Goal: Information Seeking & Learning: Find specific page/section

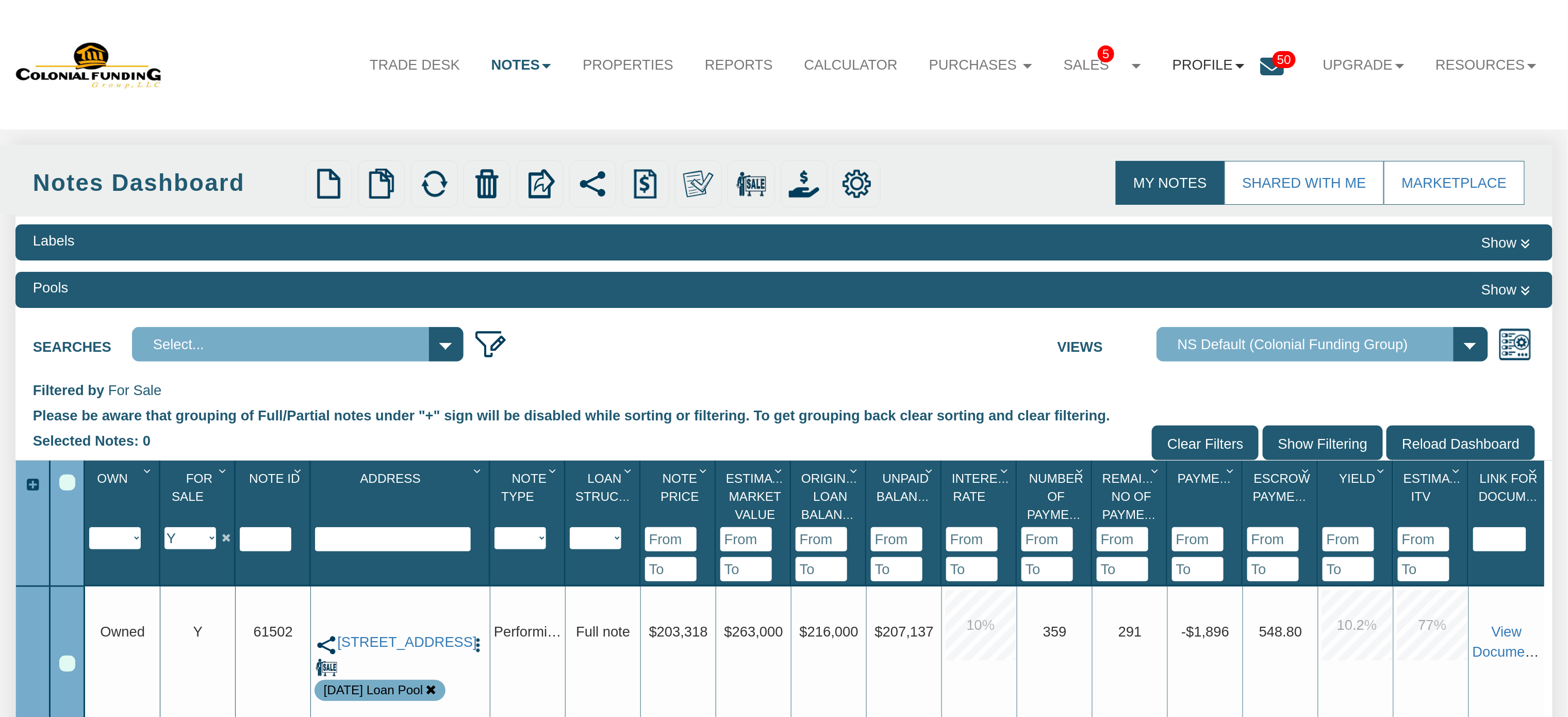
click at [1188, 62] on link "Profile" at bounding box center [1208, 65] width 103 height 42
click at [1164, 117] on link "Settings" at bounding box center [1215, 114] width 182 height 27
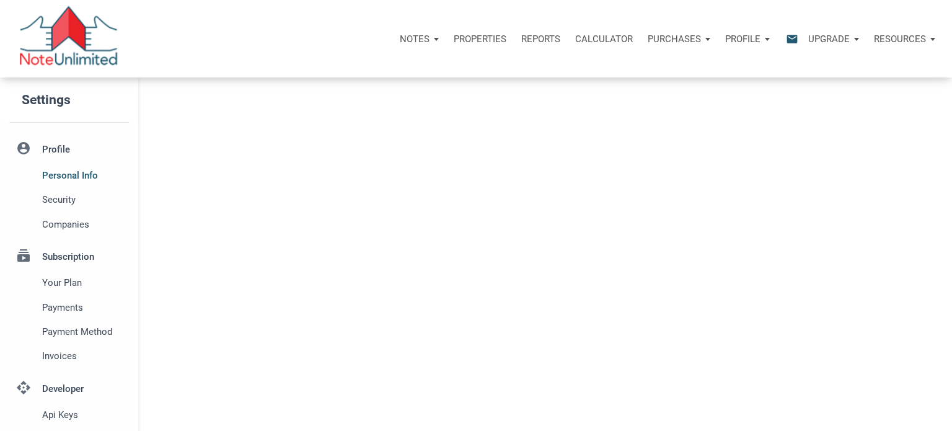
select select
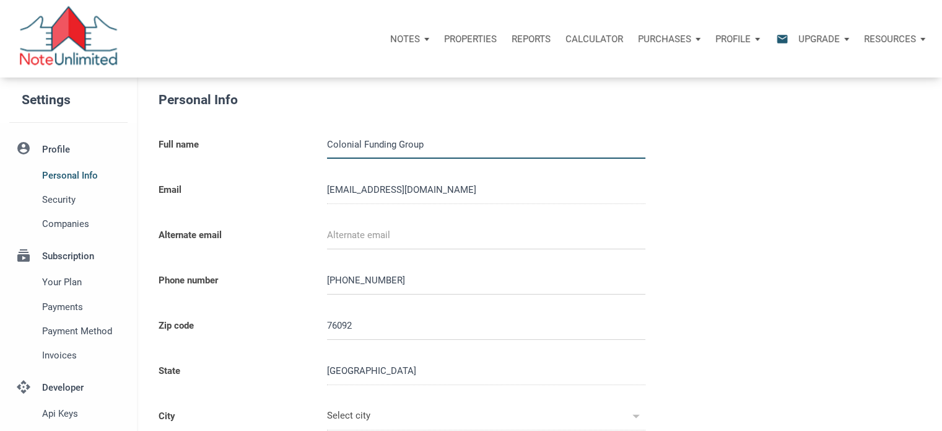
type input "SOUTHLAKE"
select select
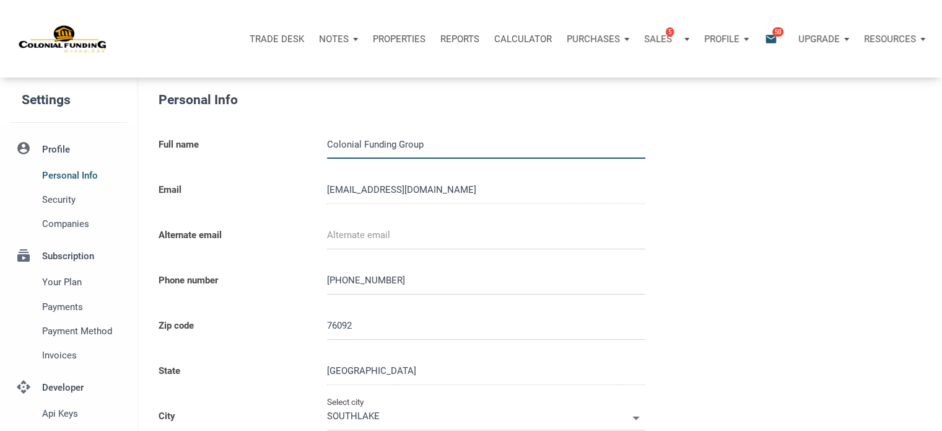
type input "0000000"
select select
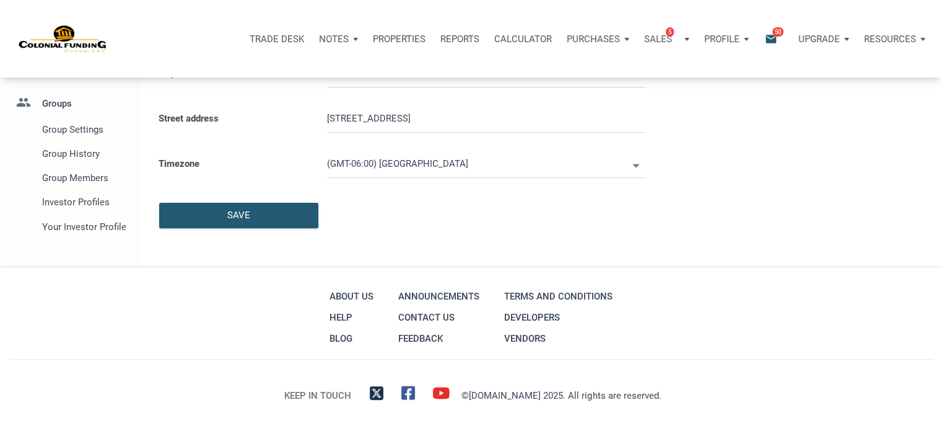
scroll to position [351, 0]
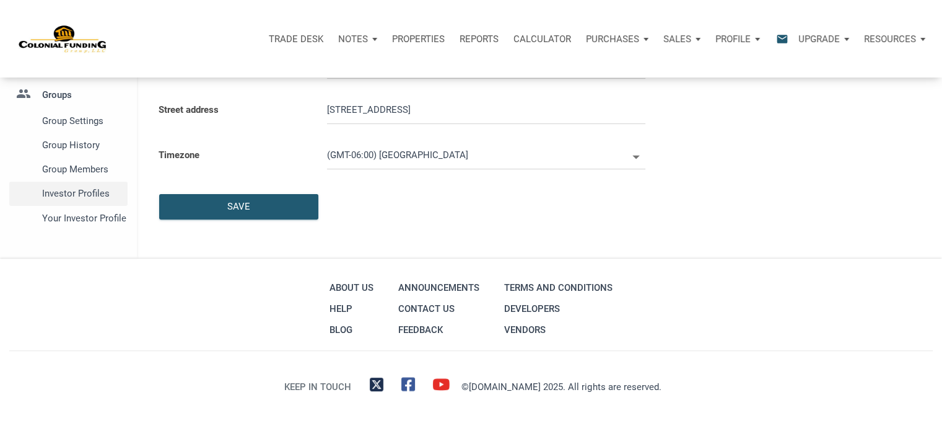
click at [79, 195] on span "Investor Profiles" at bounding box center [82, 193] width 81 height 15
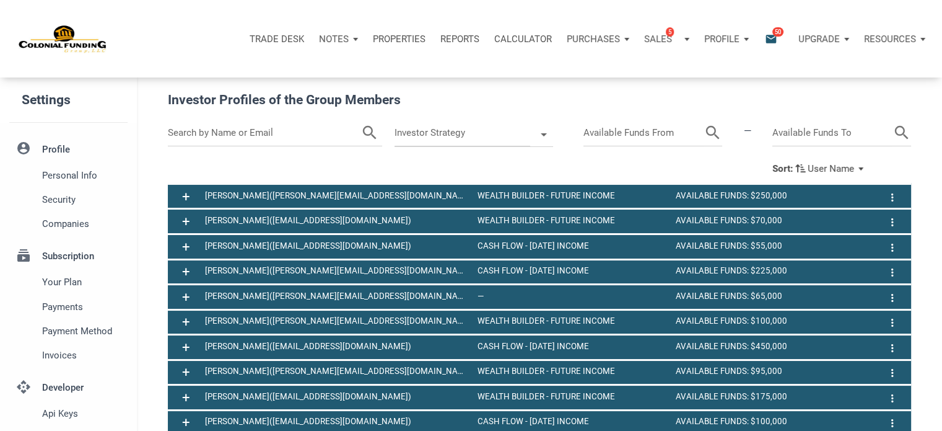
click at [255, 134] on input "text" at bounding box center [264, 133] width 193 height 27
click at [286, 133] on input "text" at bounding box center [264, 133] width 193 height 27
click at [352, 130] on icon "search" at bounding box center [354, 133] width 19 height 27
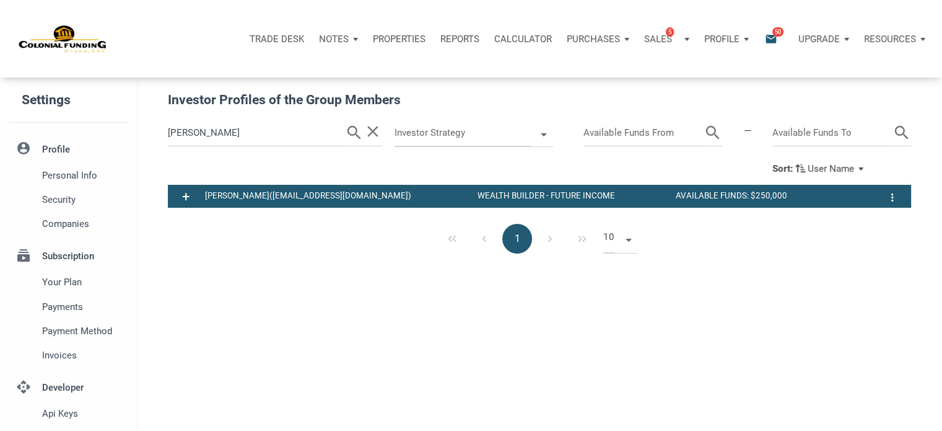
click at [210, 128] on input "brandon" at bounding box center [256, 133] width 177 height 27
type input "b"
click at [353, 132] on icon "search" at bounding box center [354, 133] width 19 height 27
click at [281, 129] on input "bridy" at bounding box center [256, 133] width 177 height 27
type input "b"
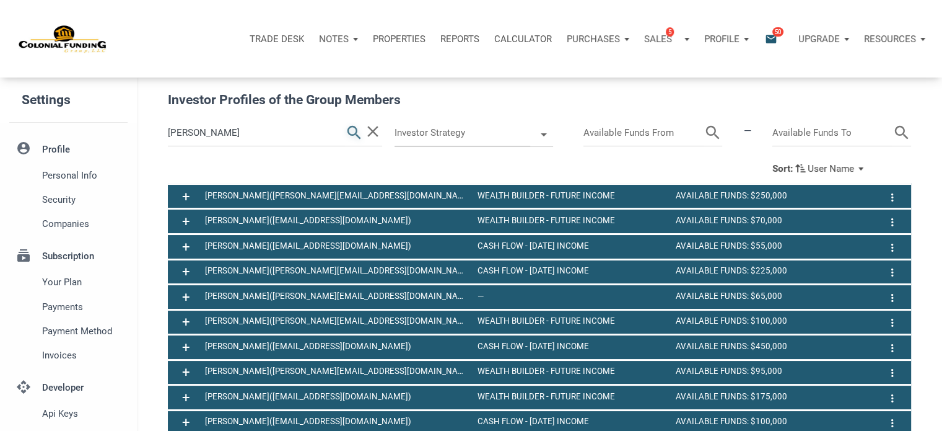
click at [349, 131] on icon "search" at bounding box center [354, 133] width 19 height 27
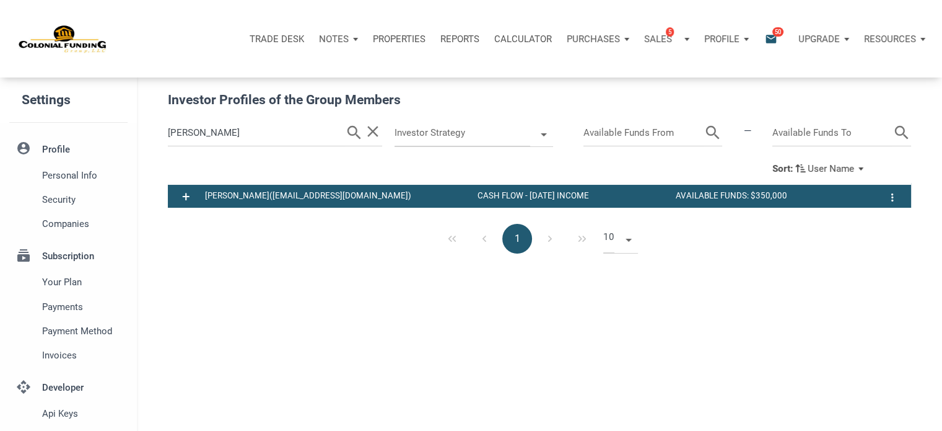
click at [251, 136] on input "walters" at bounding box center [256, 133] width 177 height 27
type input "w"
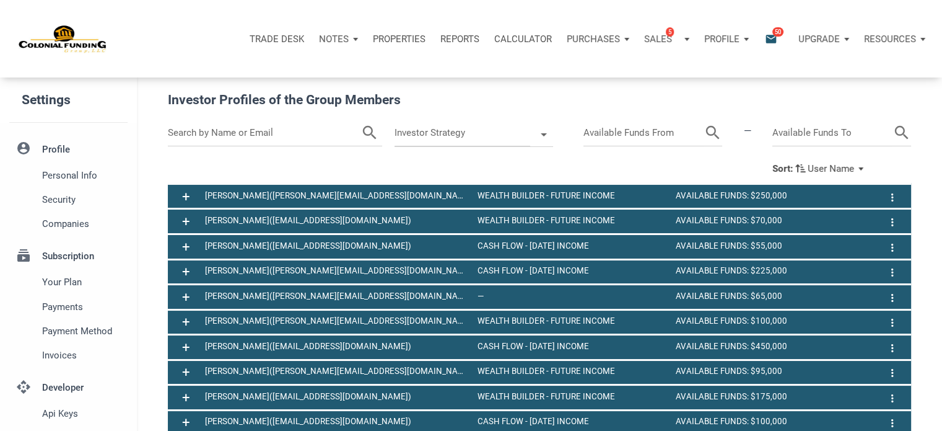
click at [251, 136] on input "text" at bounding box center [264, 133] width 193 height 27
click at [354, 130] on icon "search" at bounding box center [354, 133] width 19 height 27
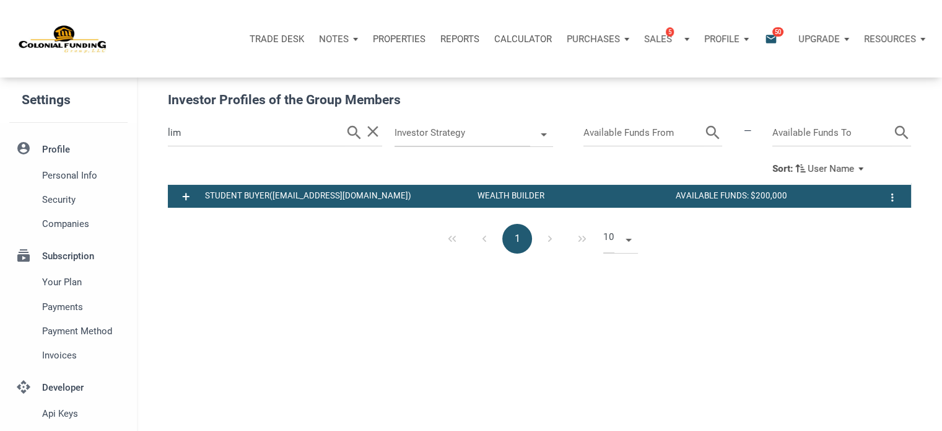
click at [211, 132] on input "lim" at bounding box center [256, 133] width 177 height 27
type input "l"
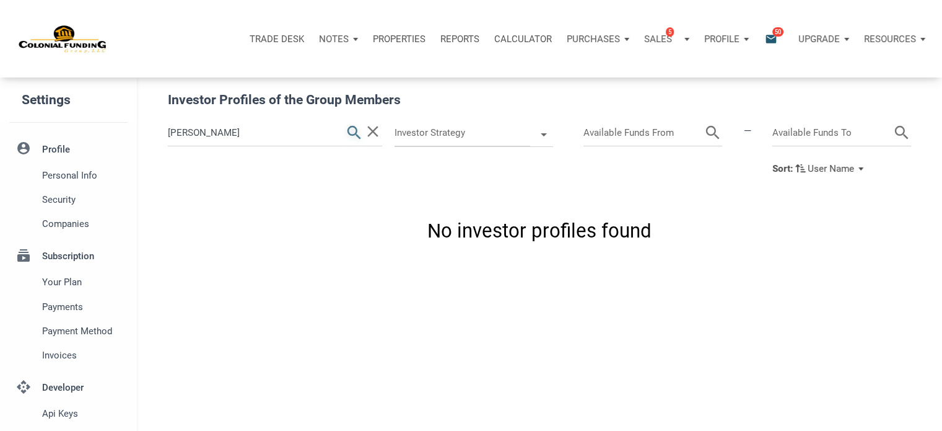
click at [353, 133] on icon "search" at bounding box center [354, 133] width 19 height 27
click at [240, 128] on input "erica" at bounding box center [256, 133] width 177 height 27
click at [352, 133] on icon "search" at bounding box center [354, 133] width 19 height 27
click at [352, 128] on icon "search" at bounding box center [354, 133] width 19 height 27
click at [242, 132] on input "erika" at bounding box center [256, 133] width 177 height 27
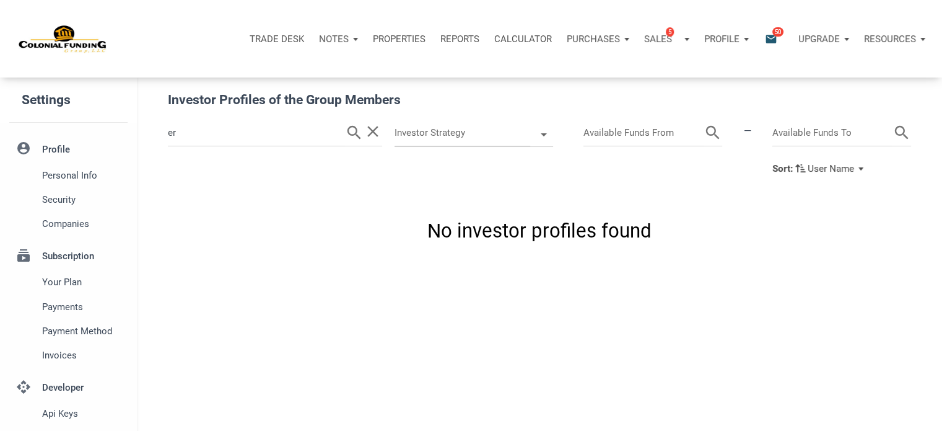
type input "e"
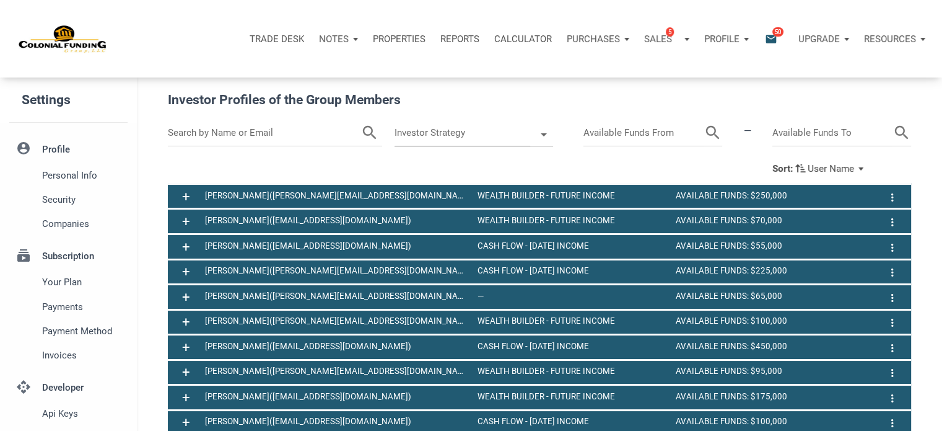
click at [292, 137] on input "text" at bounding box center [264, 133] width 193 height 27
paste input "ericagems@gmail.com,"
type input "ericagems@gmail.com"
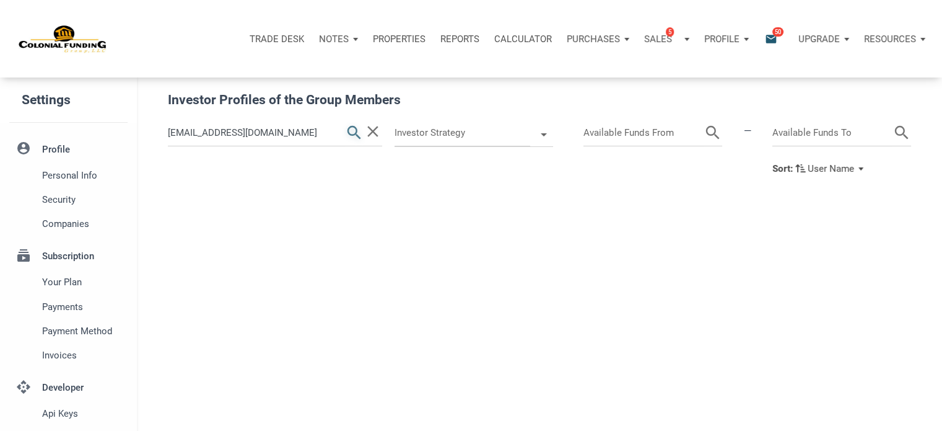
click at [352, 131] on icon "search" at bounding box center [354, 133] width 19 height 27
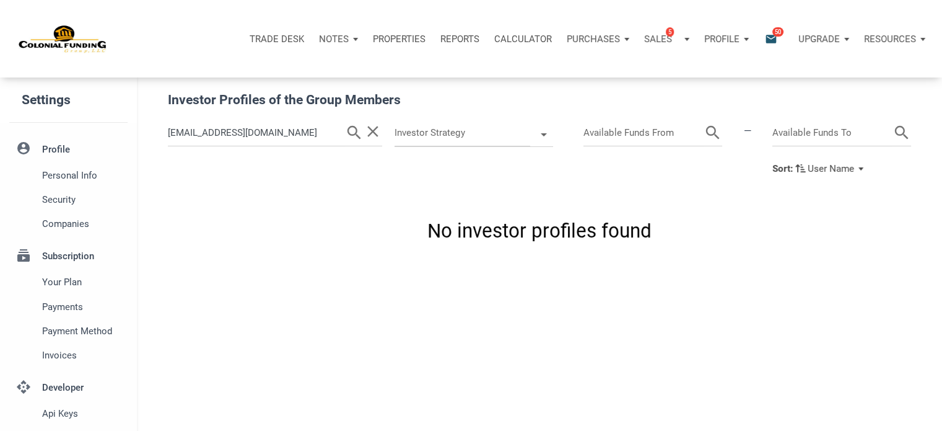
scroll to position [325, 0]
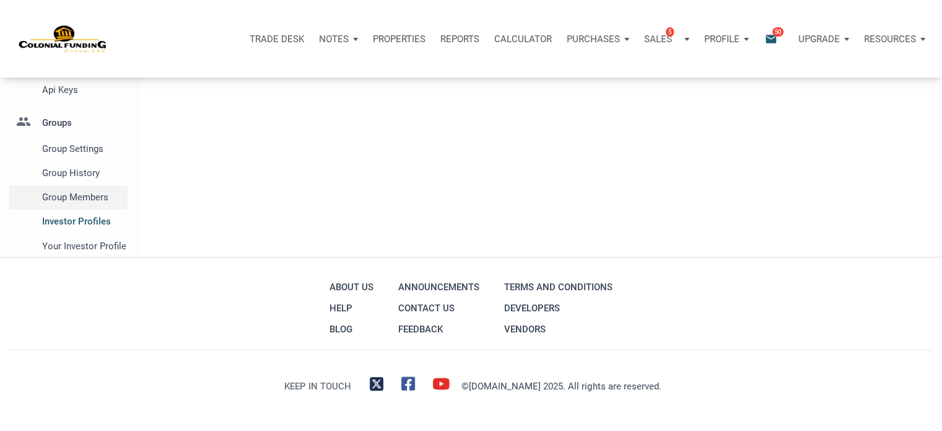
click at [52, 200] on span "Group Members" at bounding box center [82, 197] width 81 height 15
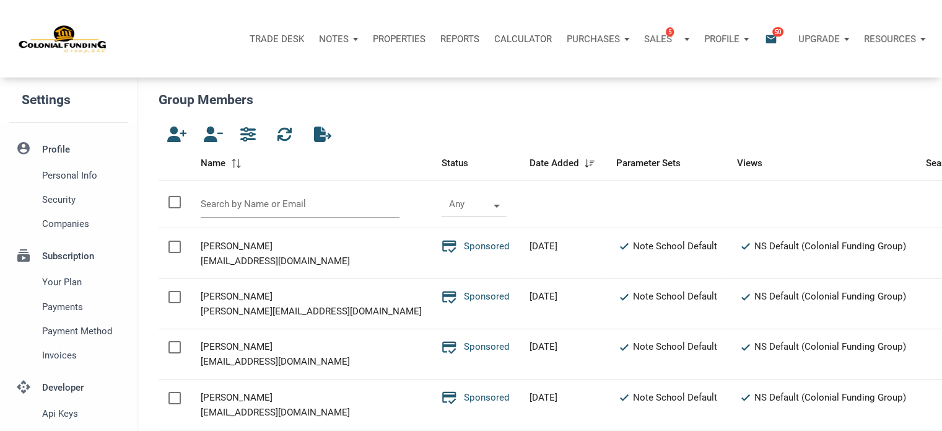
click at [280, 195] on input "text" at bounding box center [300, 204] width 199 height 27
paste input "ericagems@gmail.com,"
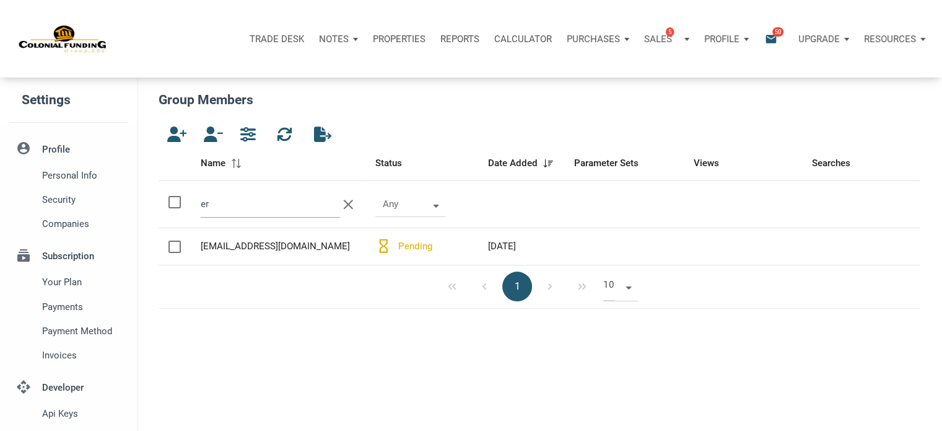
type input "e"
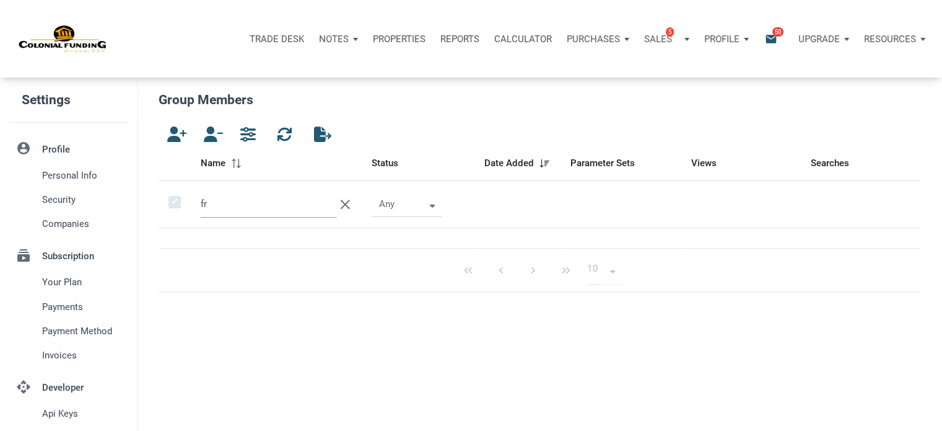
type input "f"
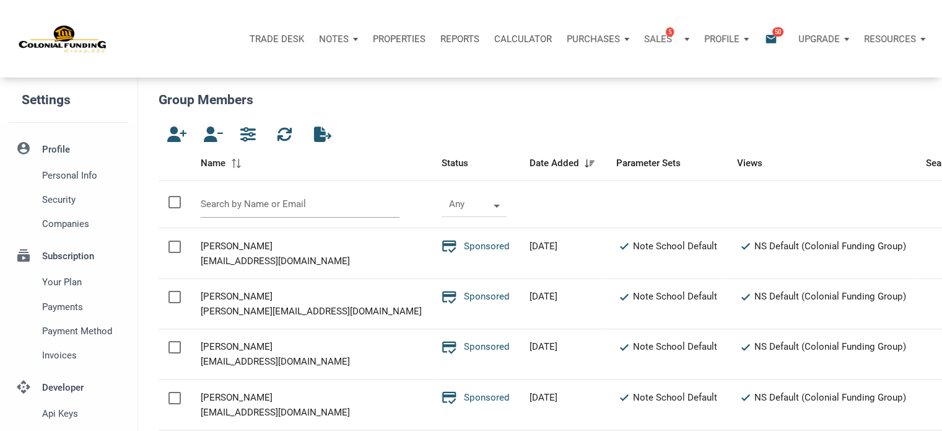
click at [276, 212] on input "text" at bounding box center [300, 204] width 199 height 27
paste input "grasstocash@yahoo.com,"
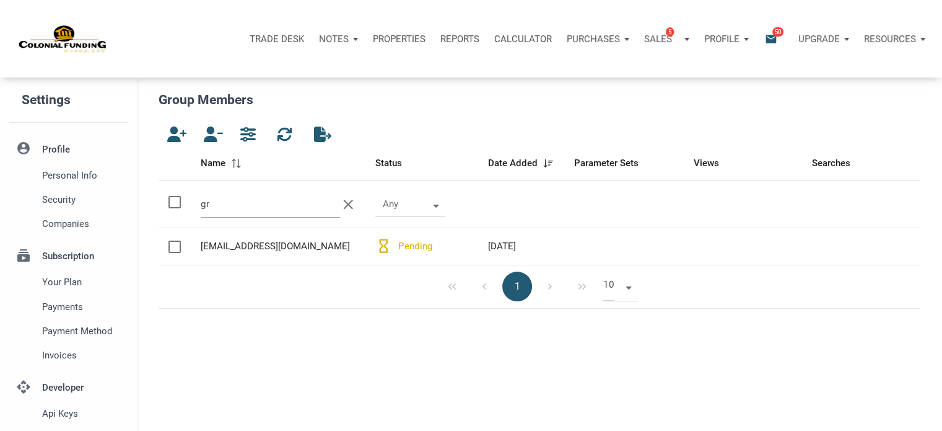
type input "g"
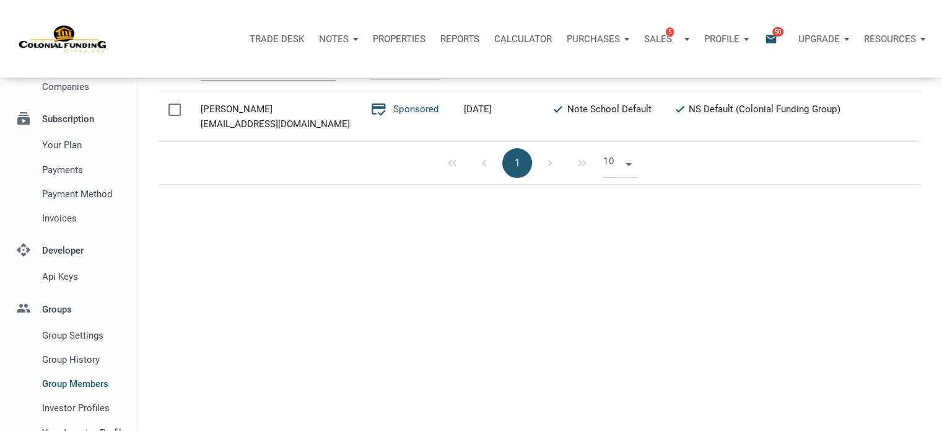
scroll to position [325, 0]
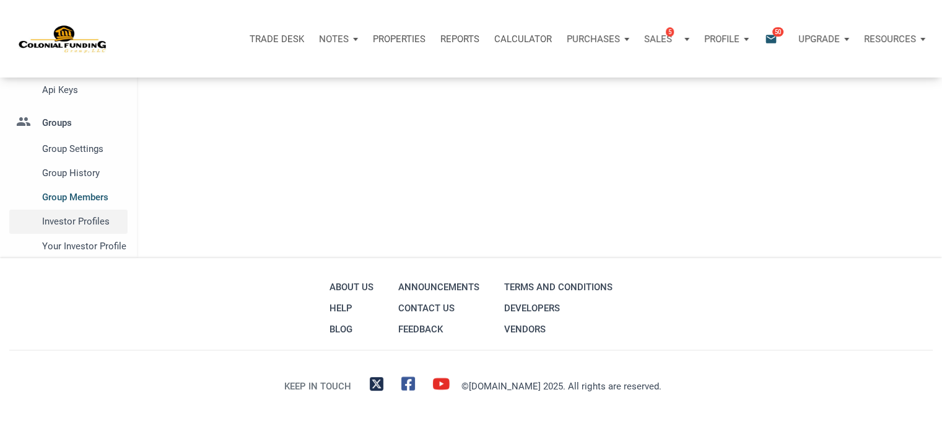
type input "martin"
click at [79, 217] on span "Investor Profiles" at bounding box center [82, 221] width 81 height 15
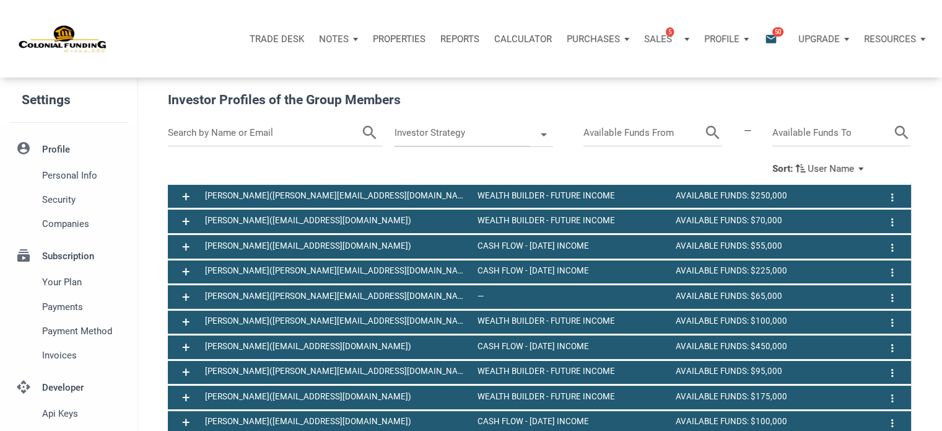
click at [239, 131] on input "text" at bounding box center [264, 133] width 193 height 27
type input "martin"
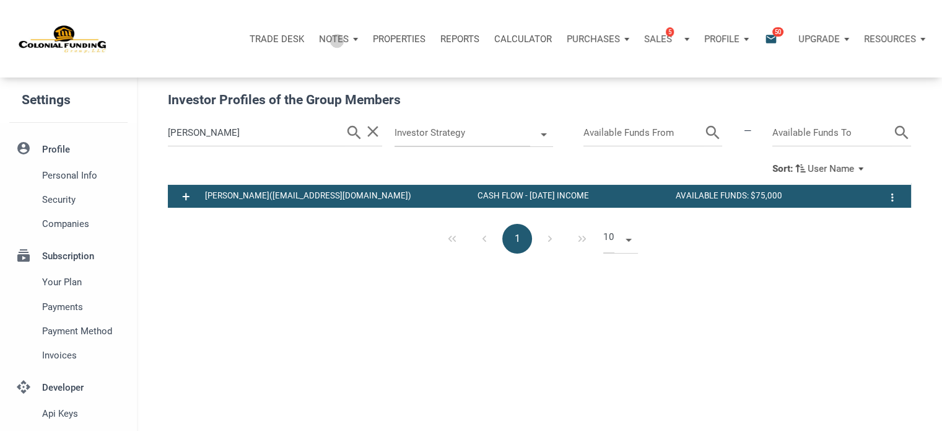
click at [337, 40] on p "Notes" at bounding box center [334, 38] width 30 height 11
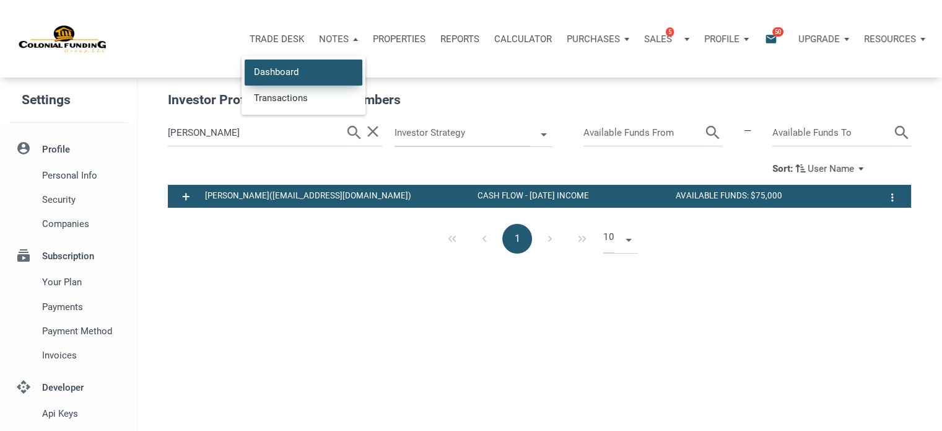
click at [270, 68] on link "Dashboard" at bounding box center [304, 71] width 118 height 25
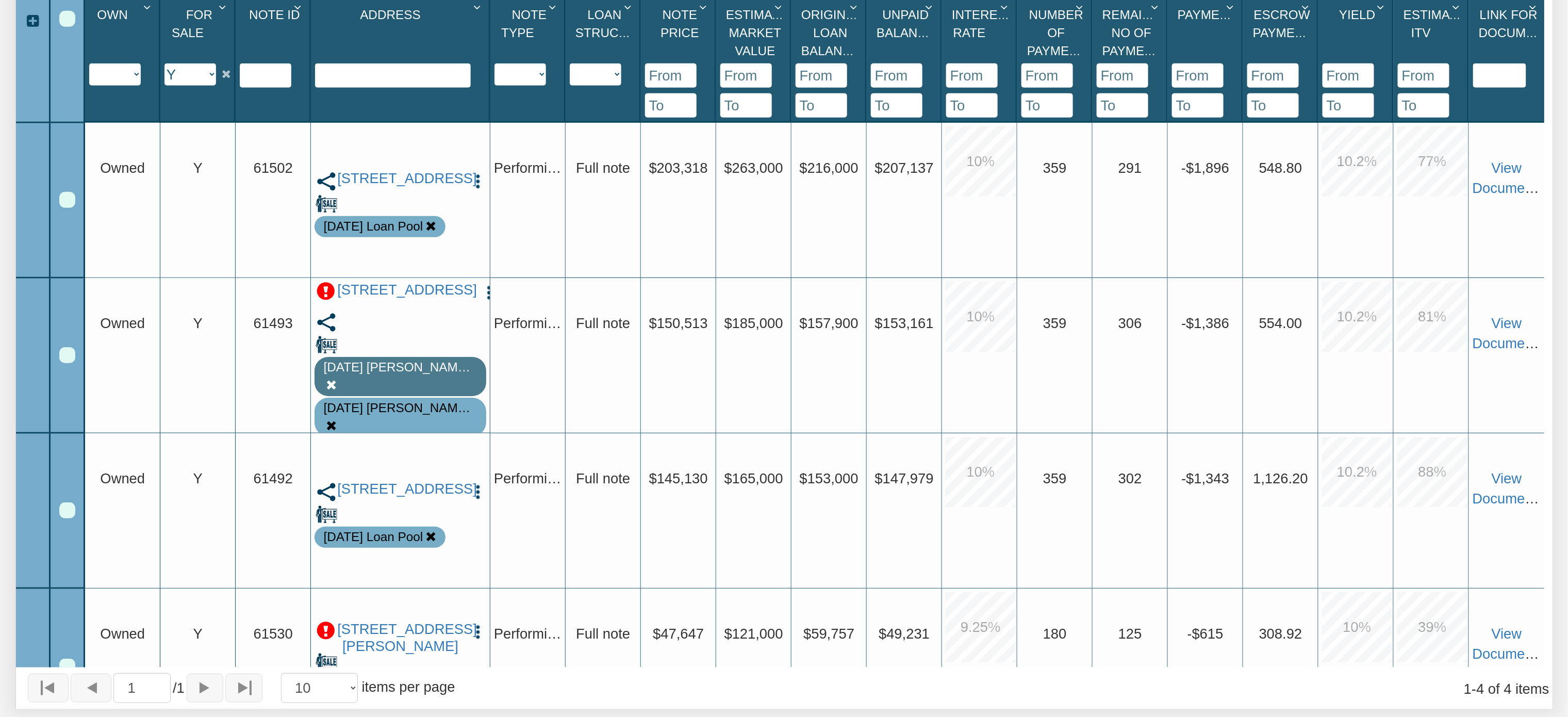
scroll to position [466, 0]
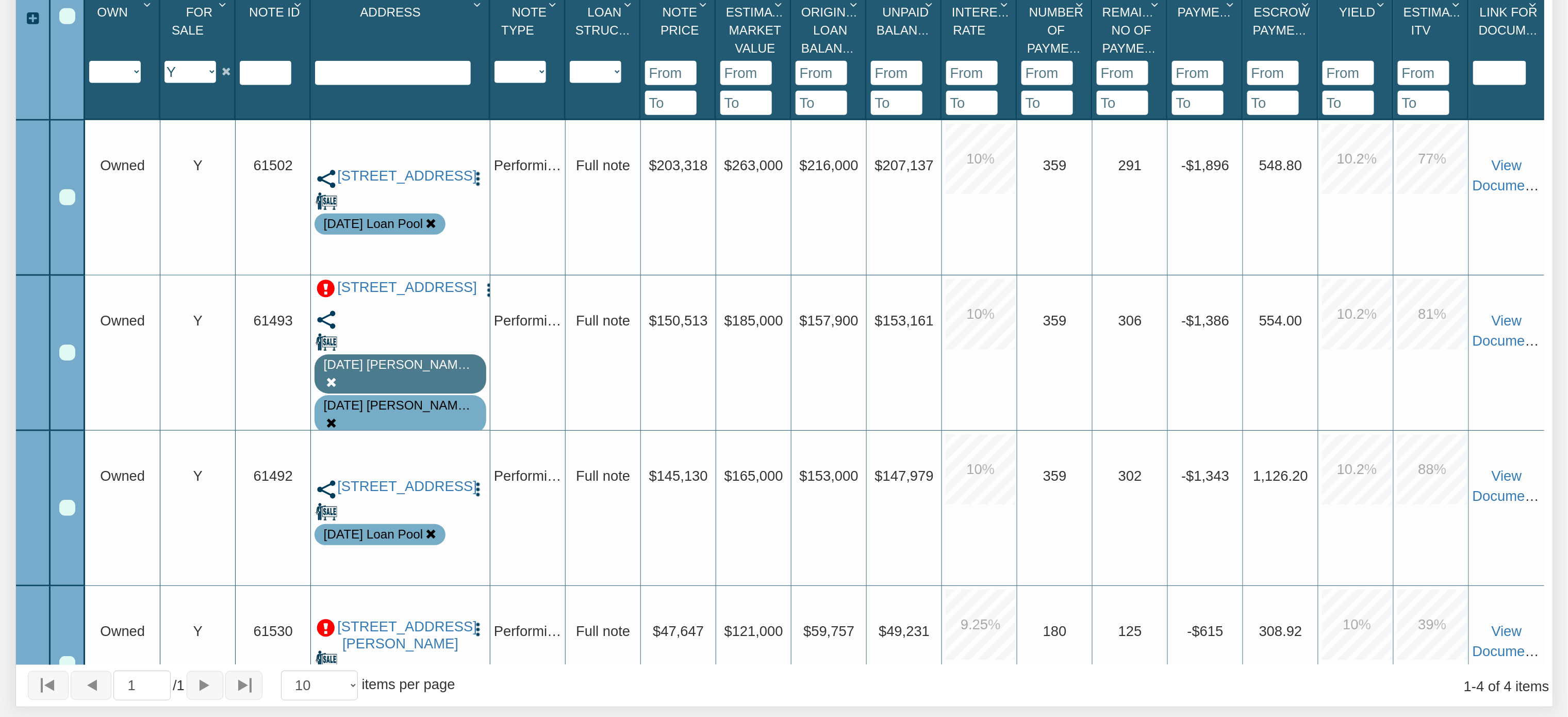
click at [294, 7] on icon "Column Menu" at bounding box center [299, 4] width 19 height 12
click at [250, 132] on button "Sort Ascending" at bounding box center [243, 134] width 136 height 29
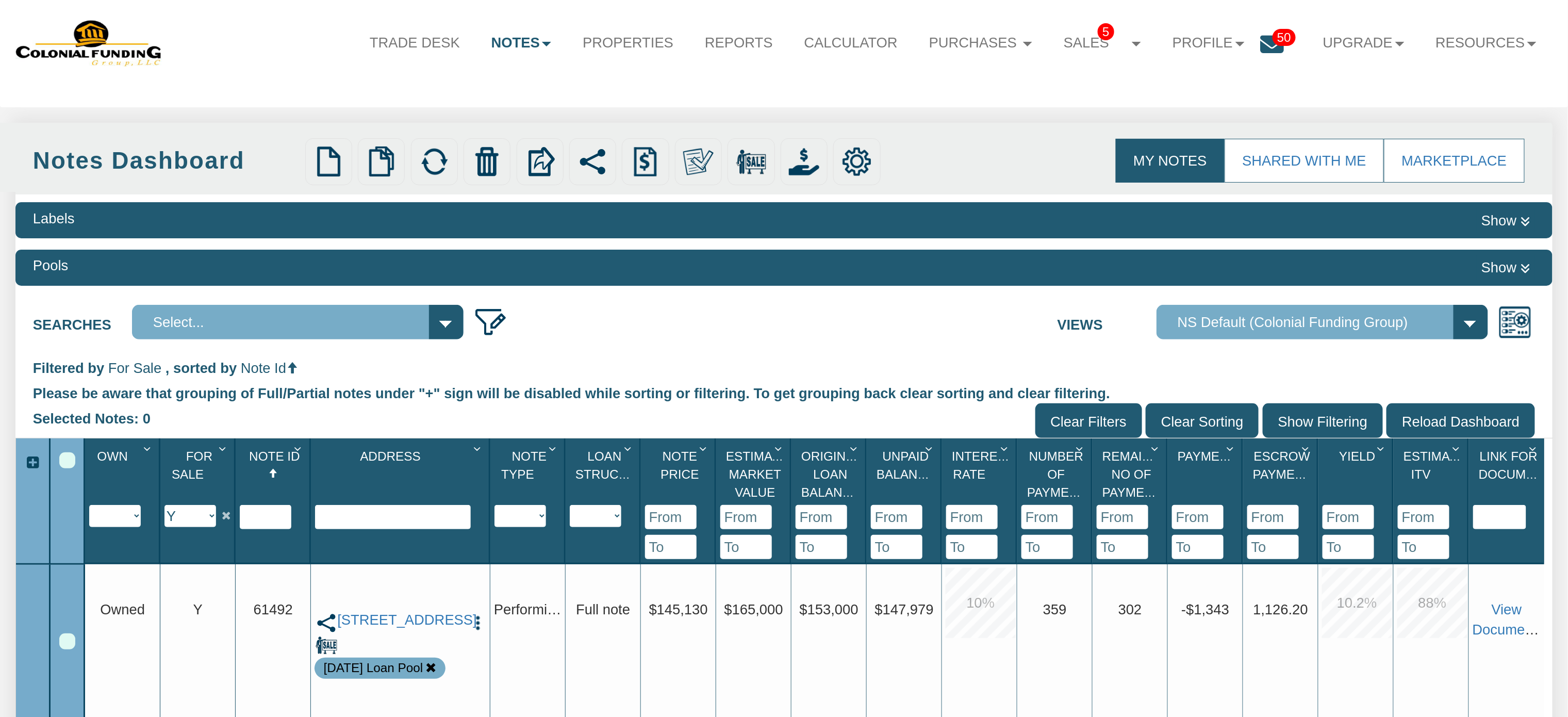
scroll to position [21, 0]
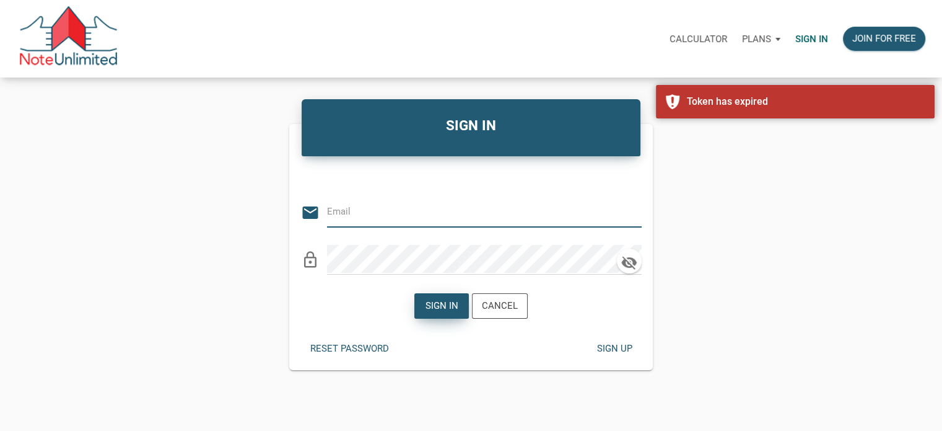
type input "[EMAIL_ADDRESS][DOMAIN_NAME]"
click at [435, 297] on div "Sign in" at bounding box center [441, 306] width 53 height 24
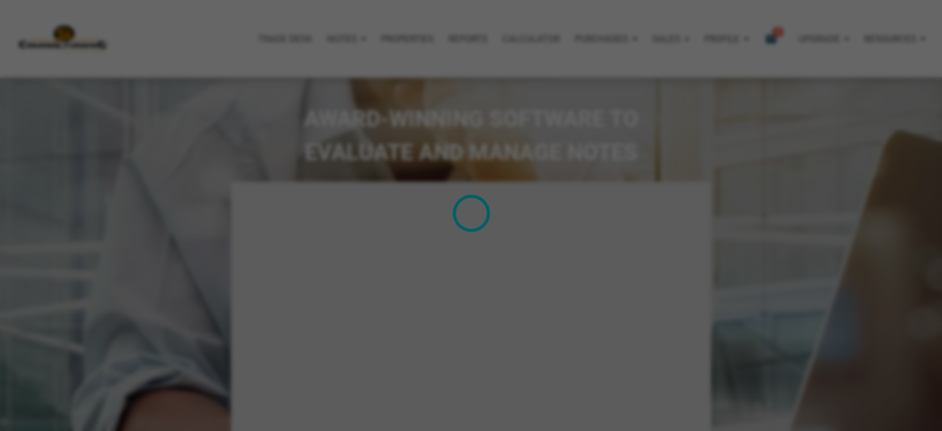
type input "Introduction to new features"
select select
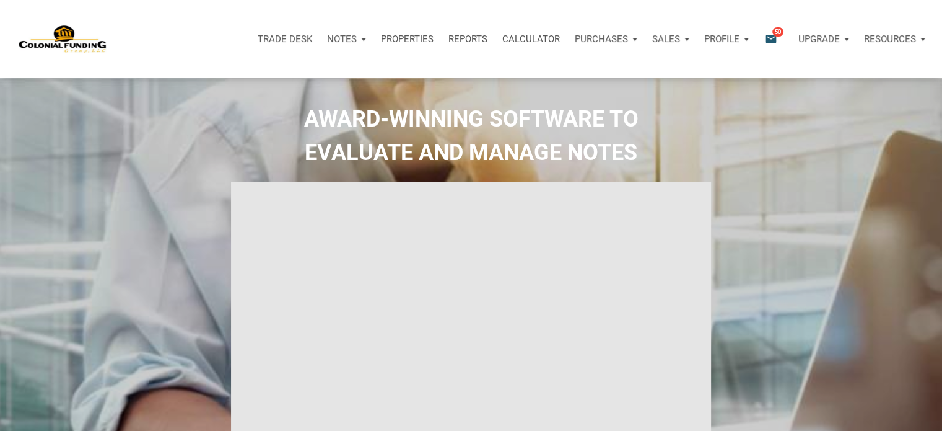
click at [358, 39] on div "Notes" at bounding box center [347, 38] width 54 height 37
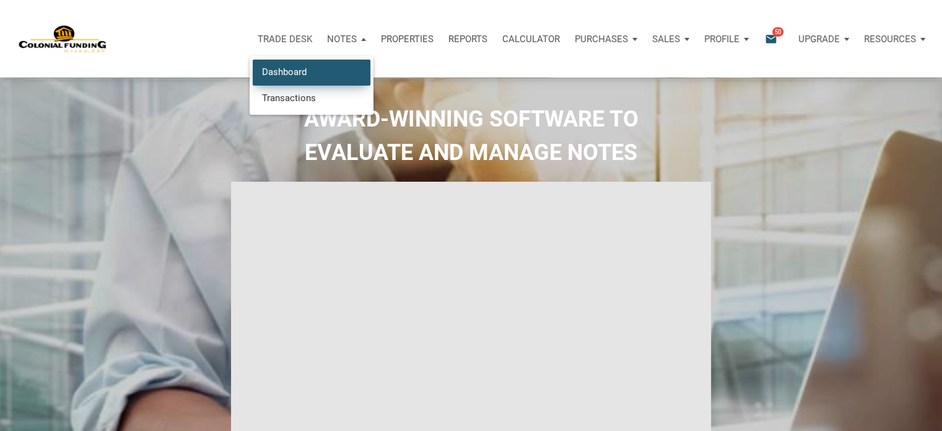
click at [292, 72] on link "Dashboard" at bounding box center [312, 71] width 118 height 25
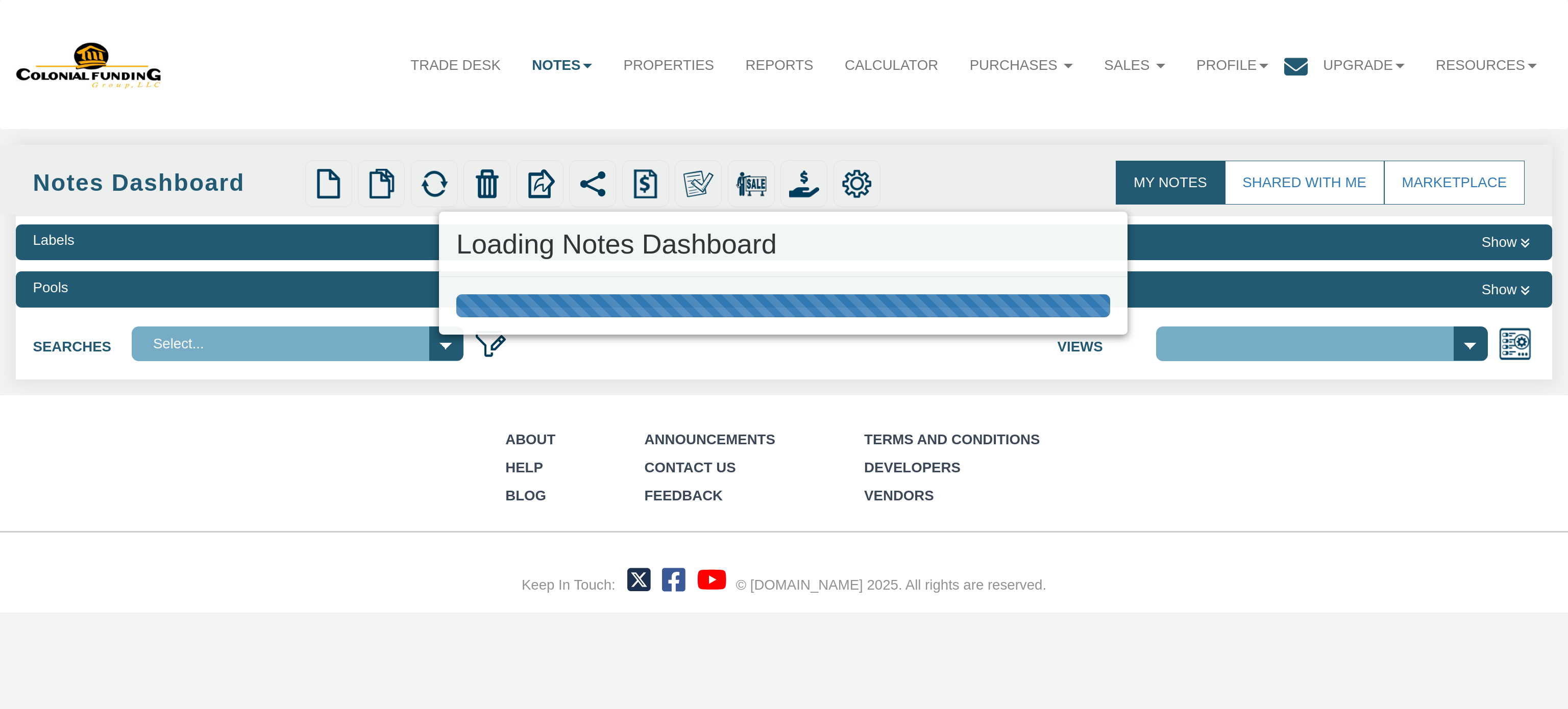
select select "316"
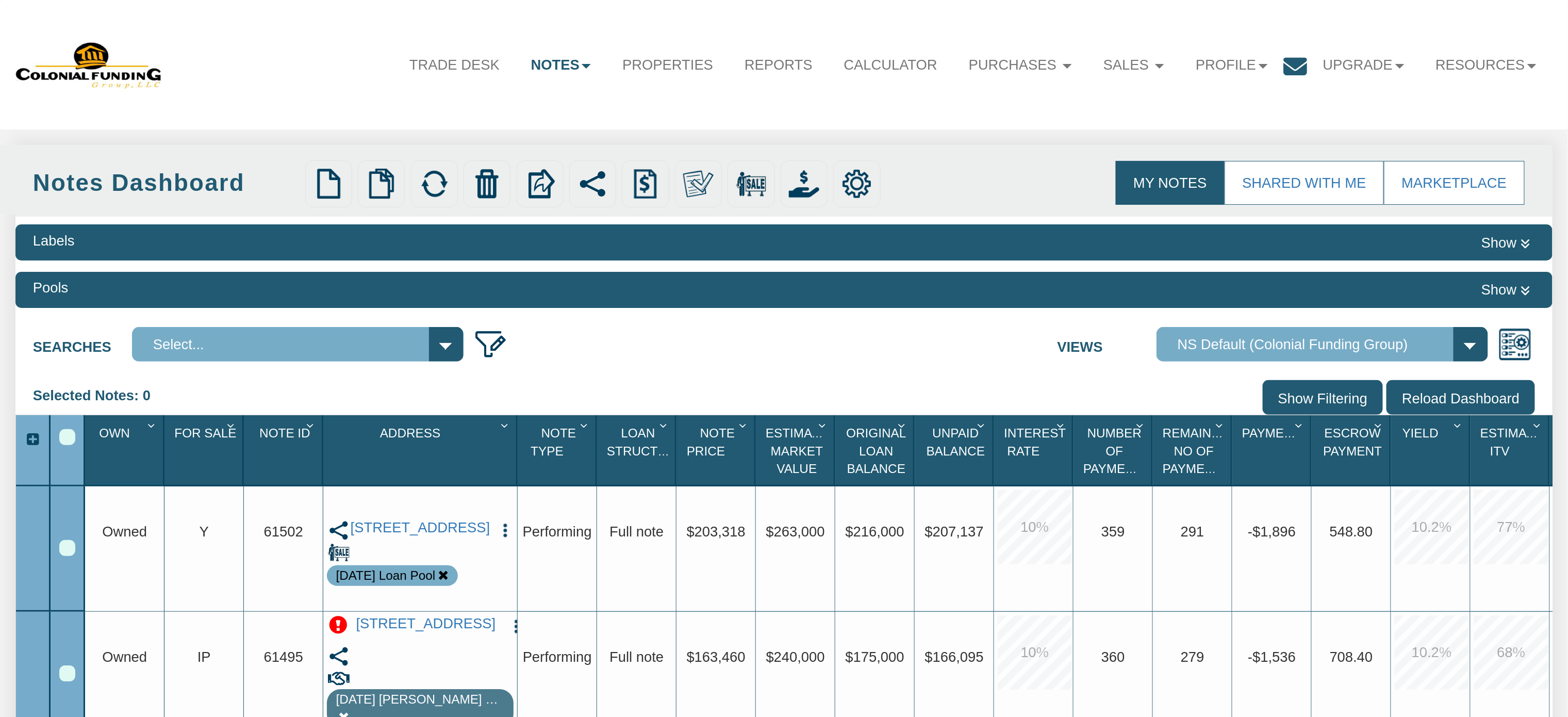
click at [228, 431] on icon "Column Menu" at bounding box center [232, 426] width 19 height 12
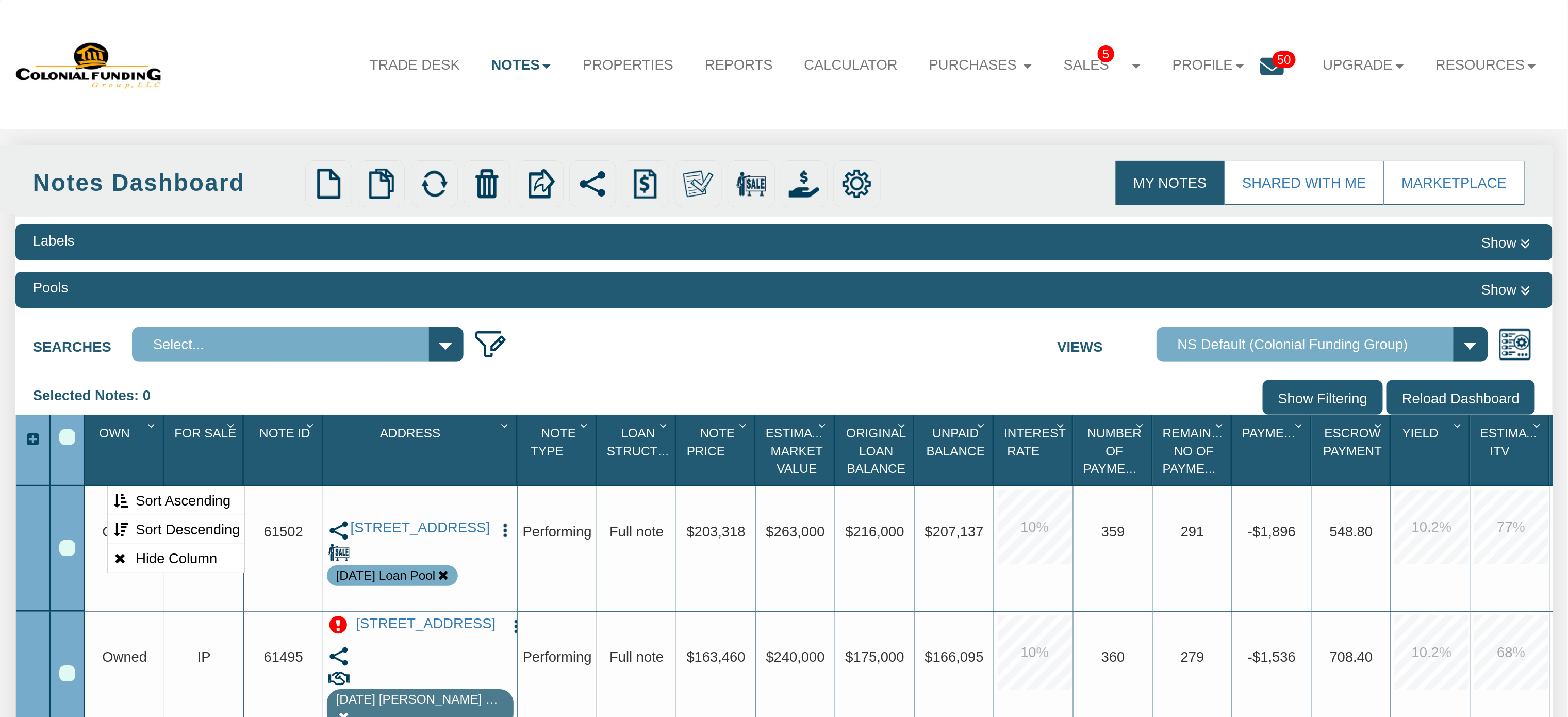
click at [1300, 396] on input "Show Filtering" at bounding box center [1322, 398] width 120 height 35
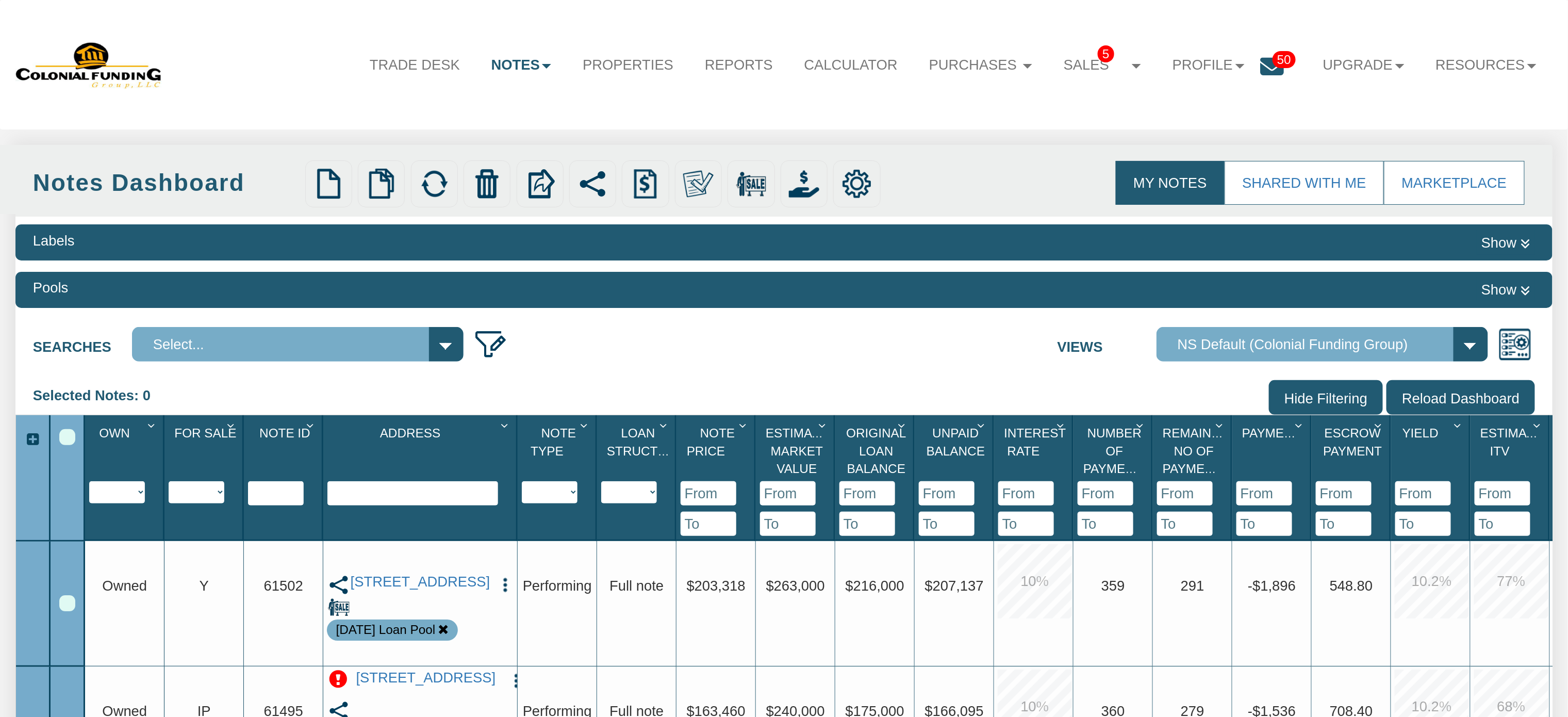
click at [219, 496] on select "Y N IP" at bounding box center [196, 492] width 56 height 22
select select "string:Y"
click at [169, 504] on select "Y N IP" at bounding box center [196, 492] width 56 height 22
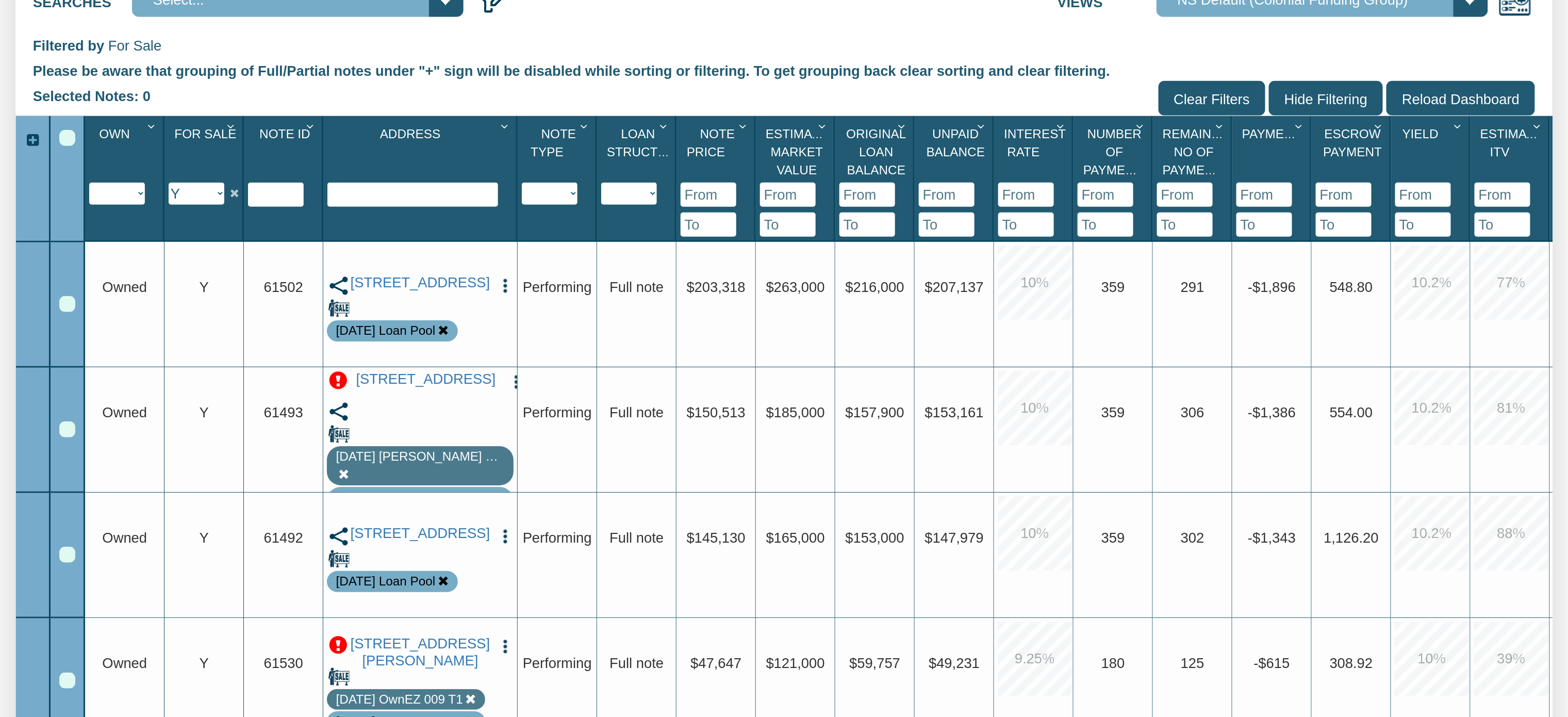
scroll to position [340, 0]
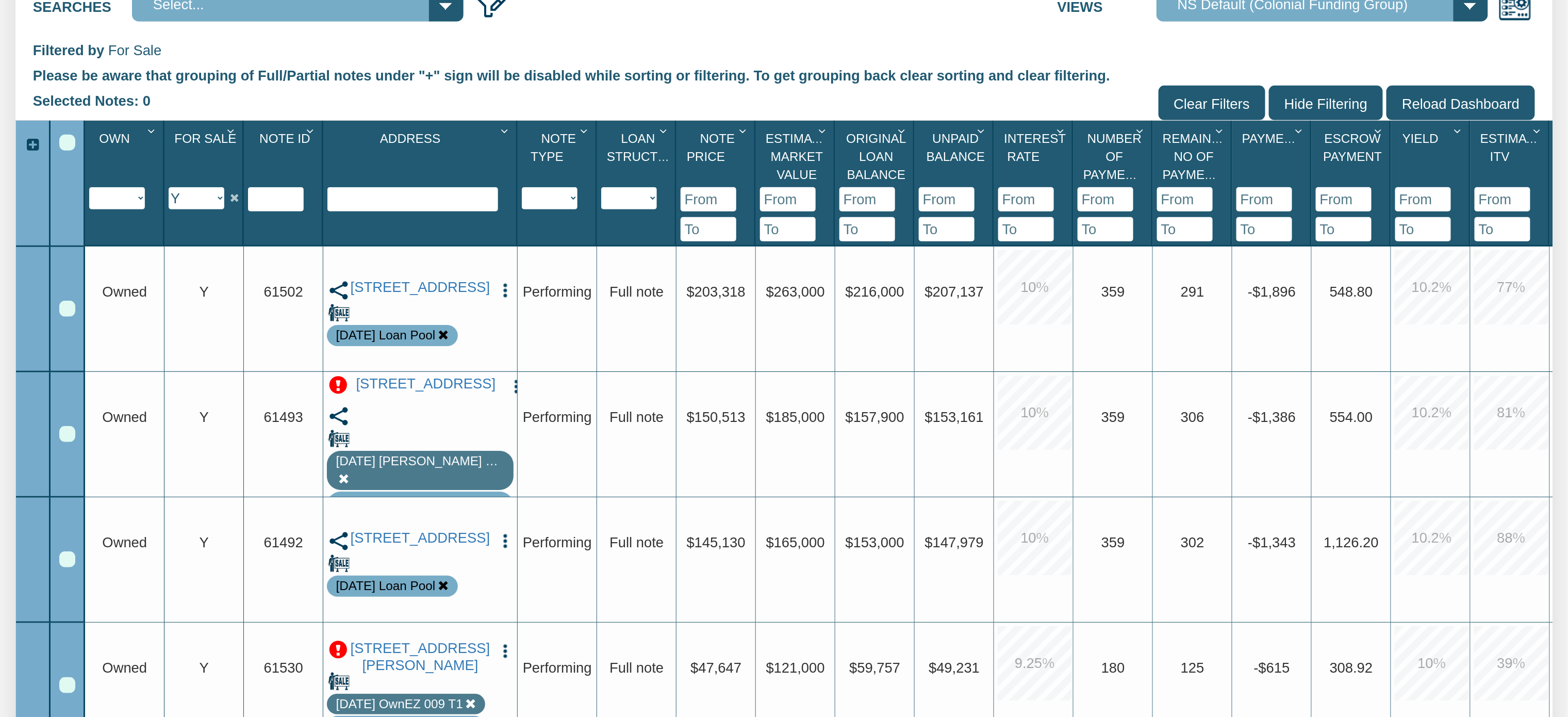
click at [72, 140] on div "Select All" at bounding box center [67, 142] width 16 height 16
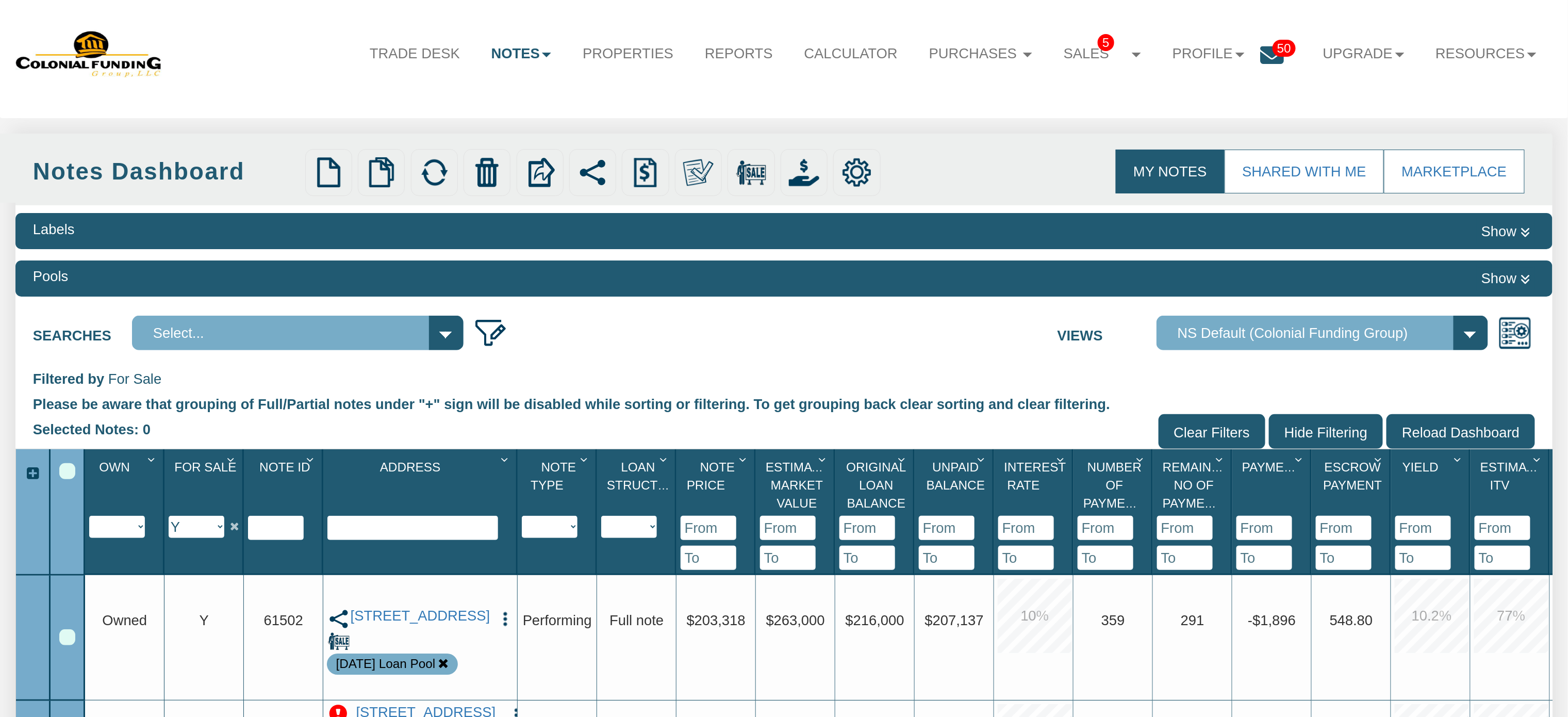
scroll to position [0, 0]
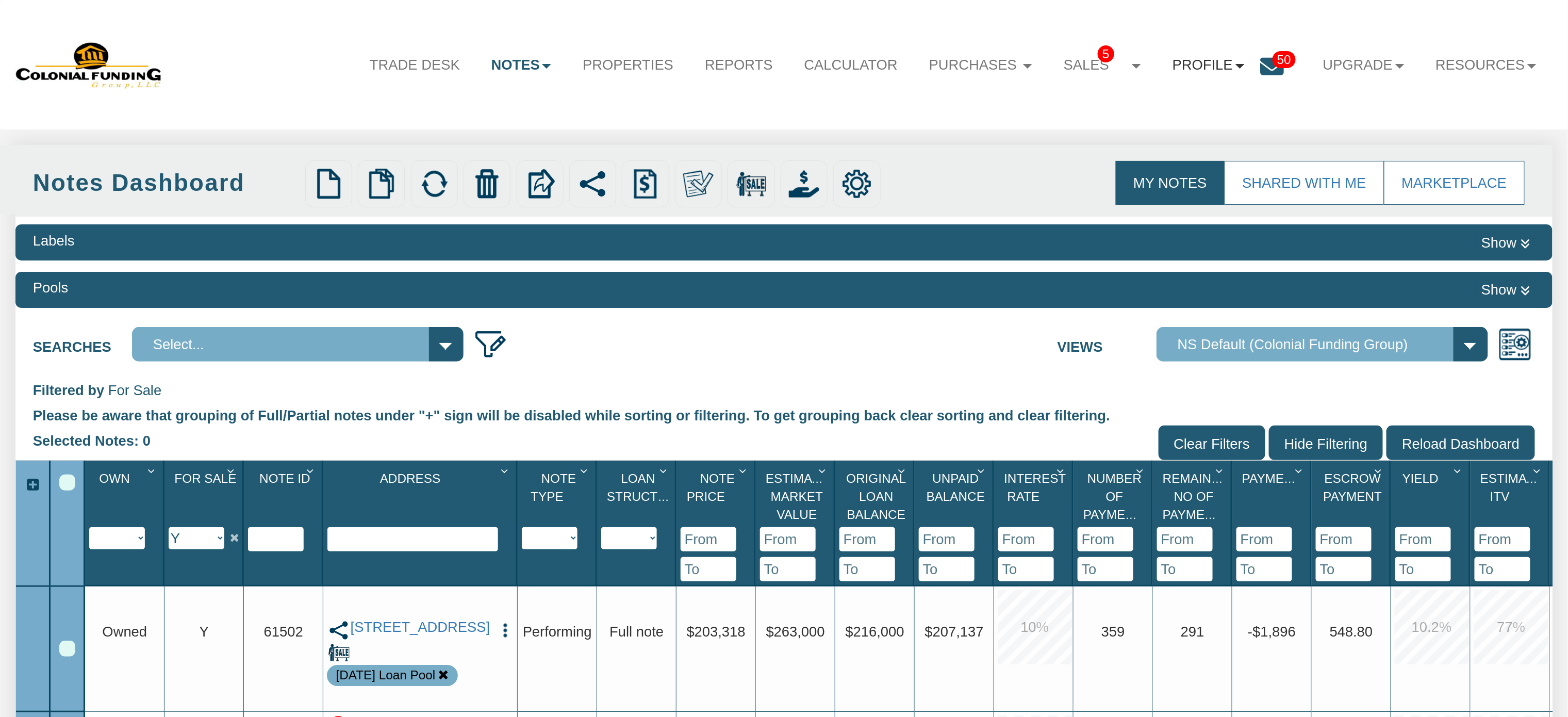
click at [1204, 64] on link "Profile" at bounding box center [1208, 65] width 103 height 42
click at [1178, 117] on link "Settings" at bounding box center [1215, 114] width 182 height 27
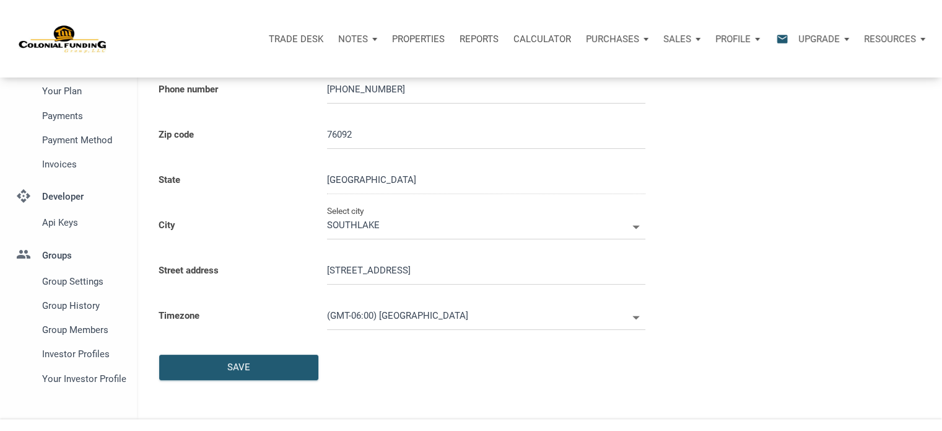
scroll to position [351, 0]
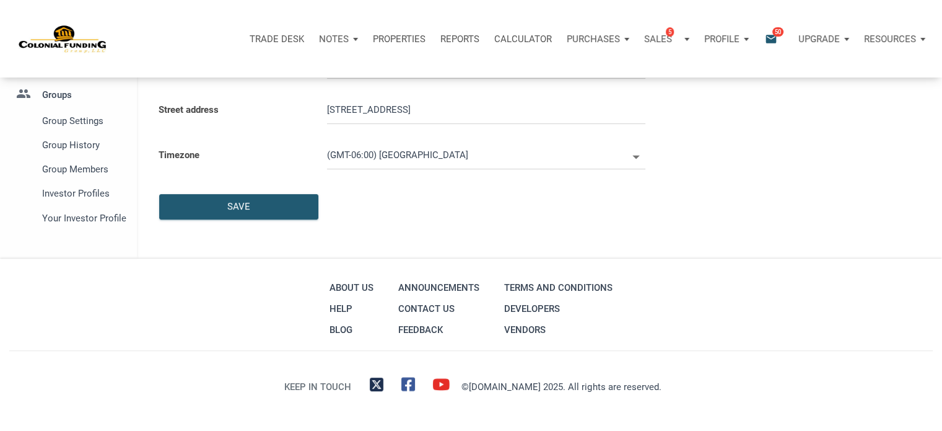
type input "0000000"
select select
click at [68, 195] on span "Investor Profiles" at bounding box center [82, 193] width 81 height 15
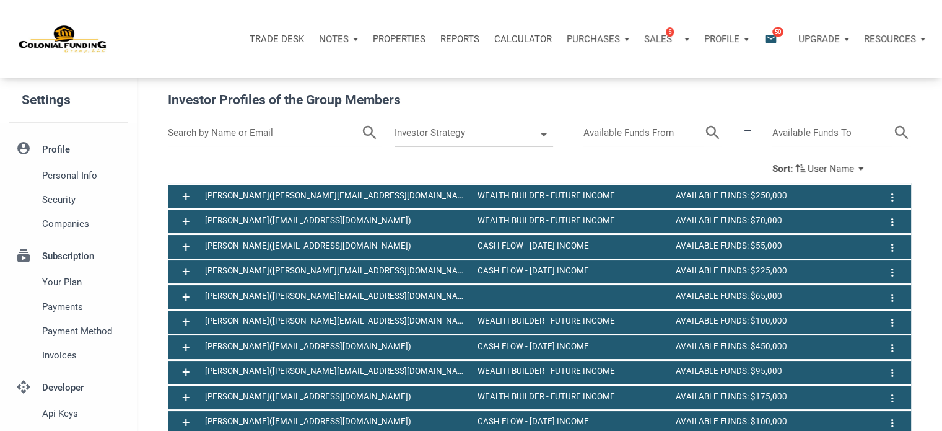
click at [278, 135] on input "text" at bounding box center [264, 133] width 193 height 27
click at [354, 131] on icon "search" at bounding box center [354, 133] width 19 height 27
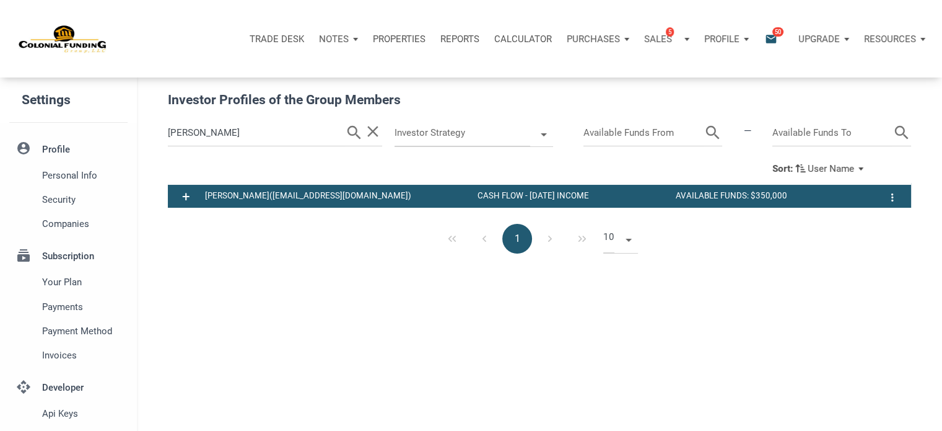
click at [239, 136] on input "walters" at bounding box center [256, 133] width 177 height 27
type input "w"
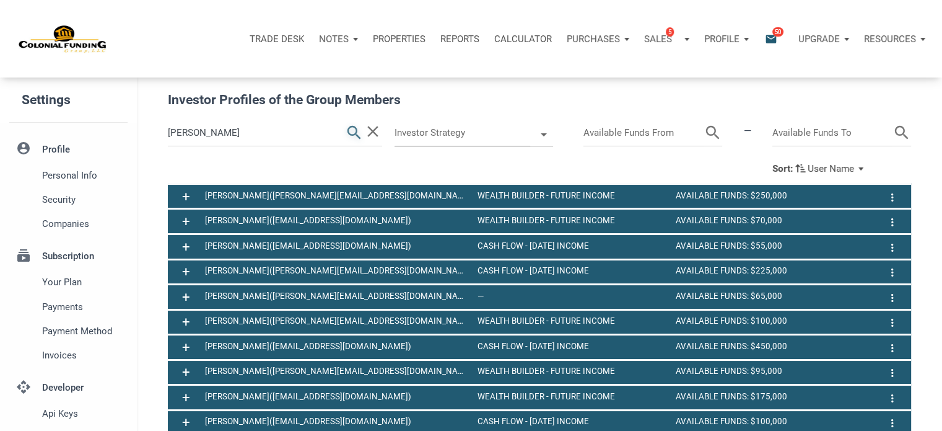
type input "gerace"
click at [349, 129] on icon "search" at bounding box center [354, 133] width 19 height 27
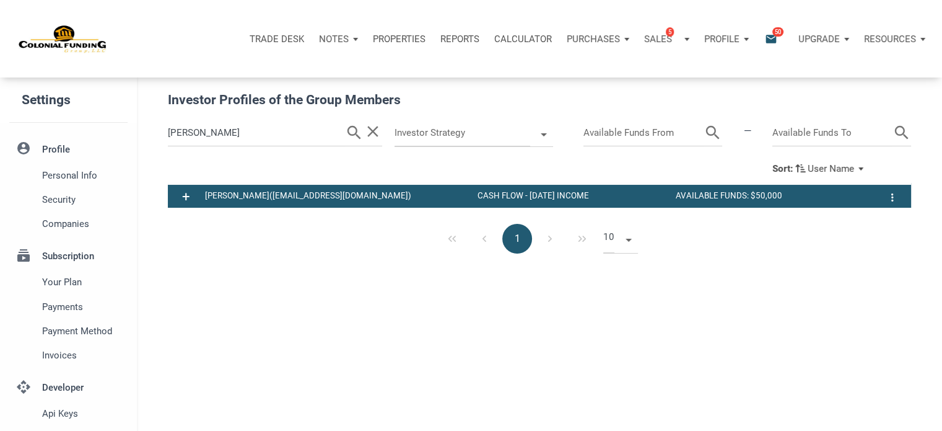
click at [335, 39] on p "Notes" at bounding box center [334, 38] width 30 height 11
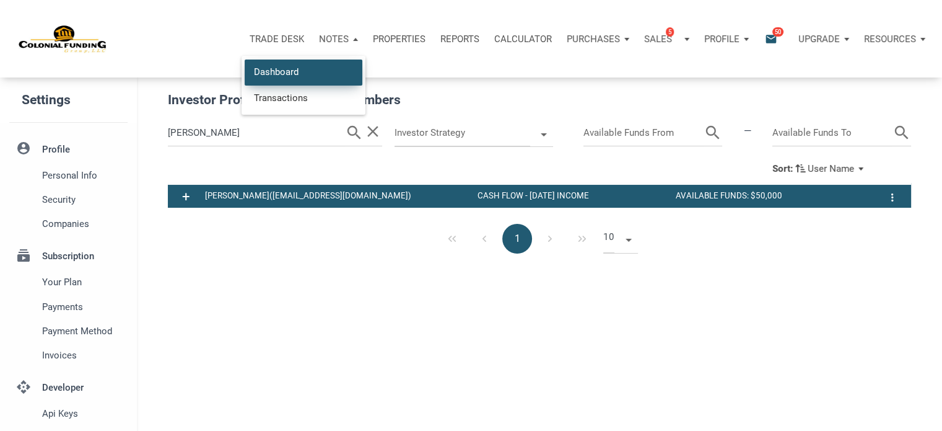
click at [278, 66] on link "Dashboard" at bounding box center [304, 71] width 118 height 25
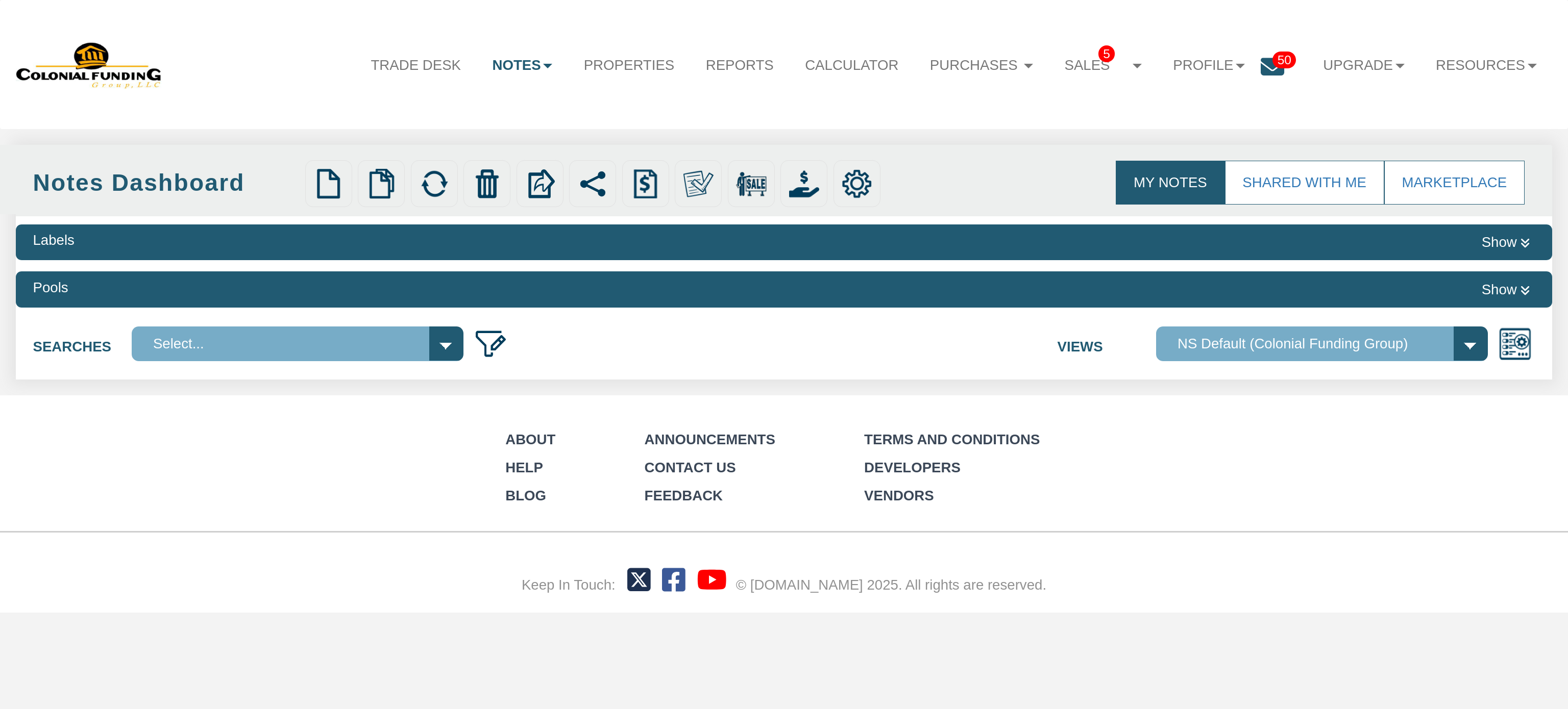
select select
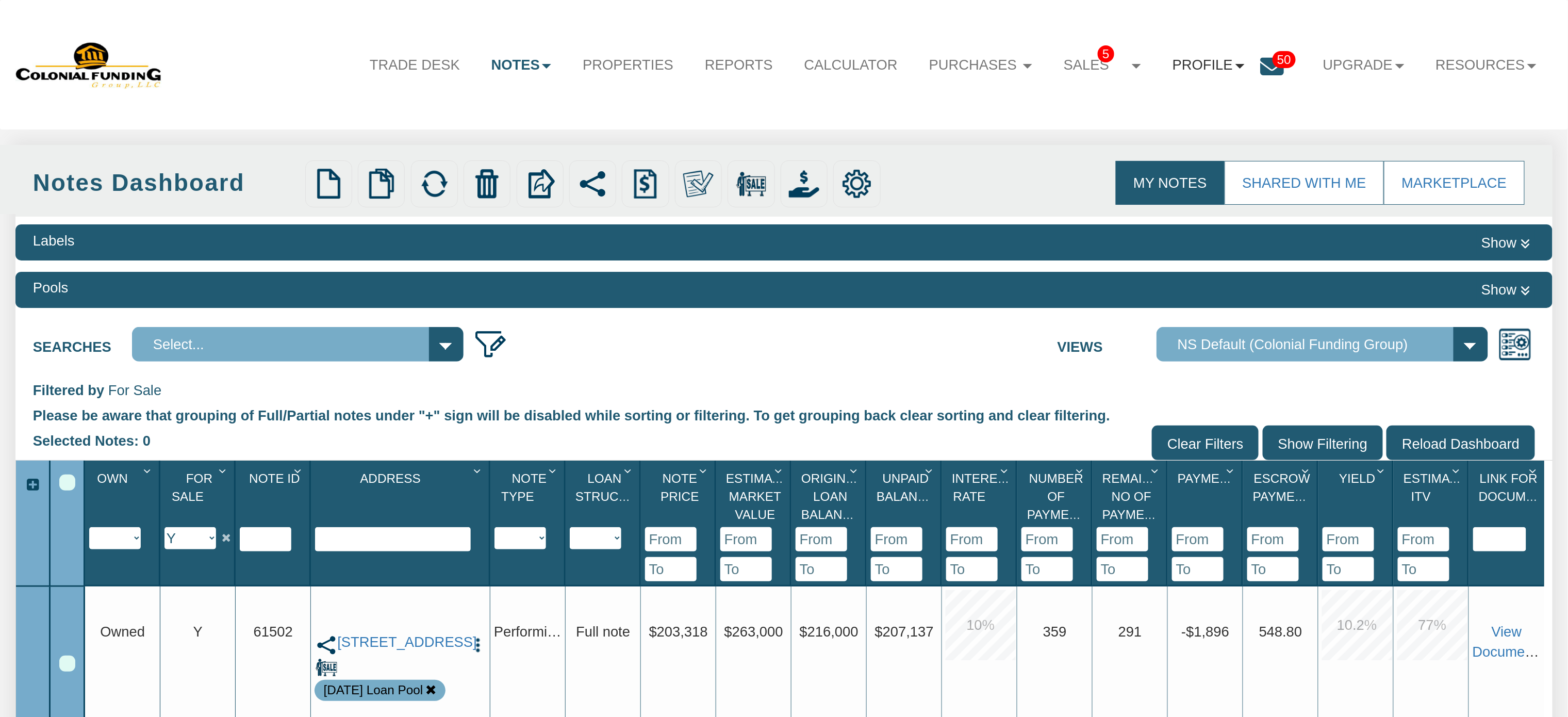
click at [1178, 65] on link "Profile" at bounding box center [1208, 65] width 103 height 42
click at [1154, 115] on link "Settings" at bounding box center [1215, 114] width 182 height 27
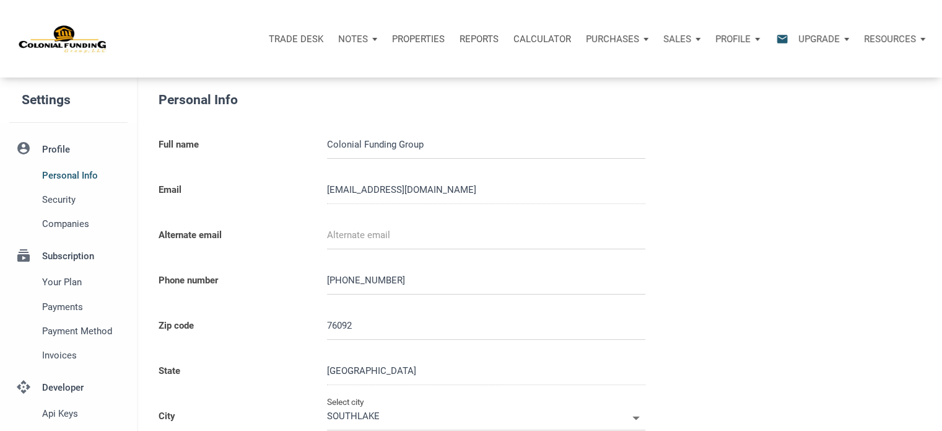
type input "0000000"
select select
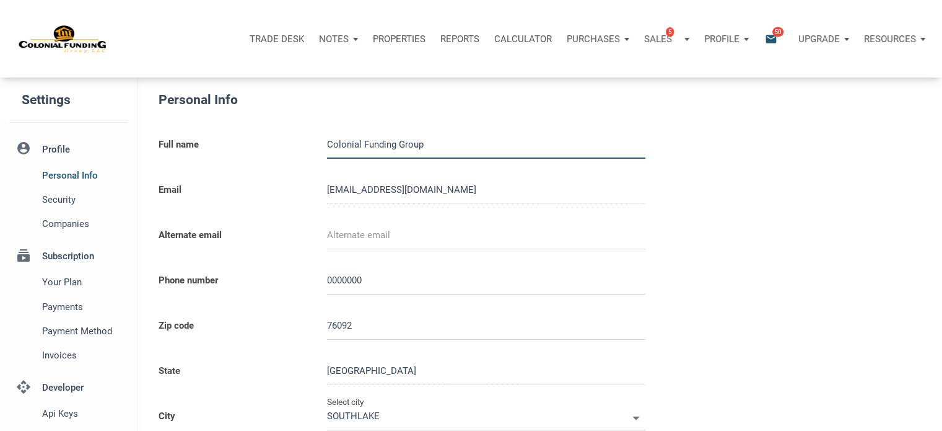
click at [323, 37] on p "Notes" at bounding box center [334, 38] width 30 height 11
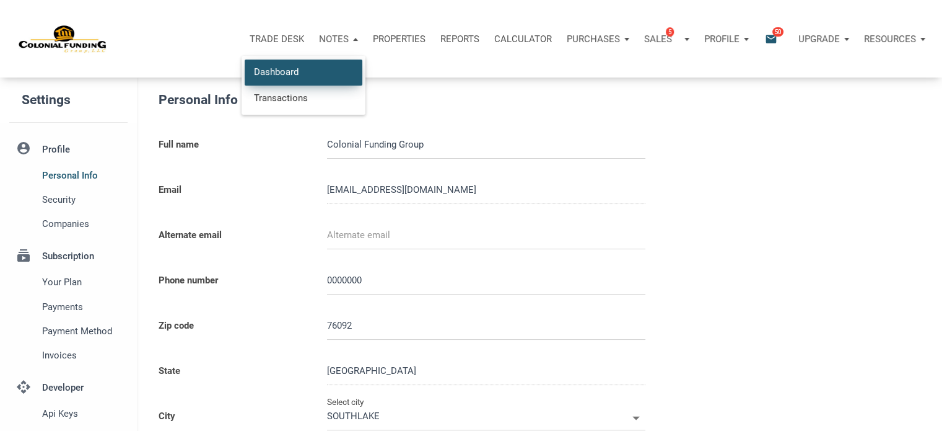
click at [278, 81] on link "Dashboard" at bounding box center [304, 71] width 118 height 25
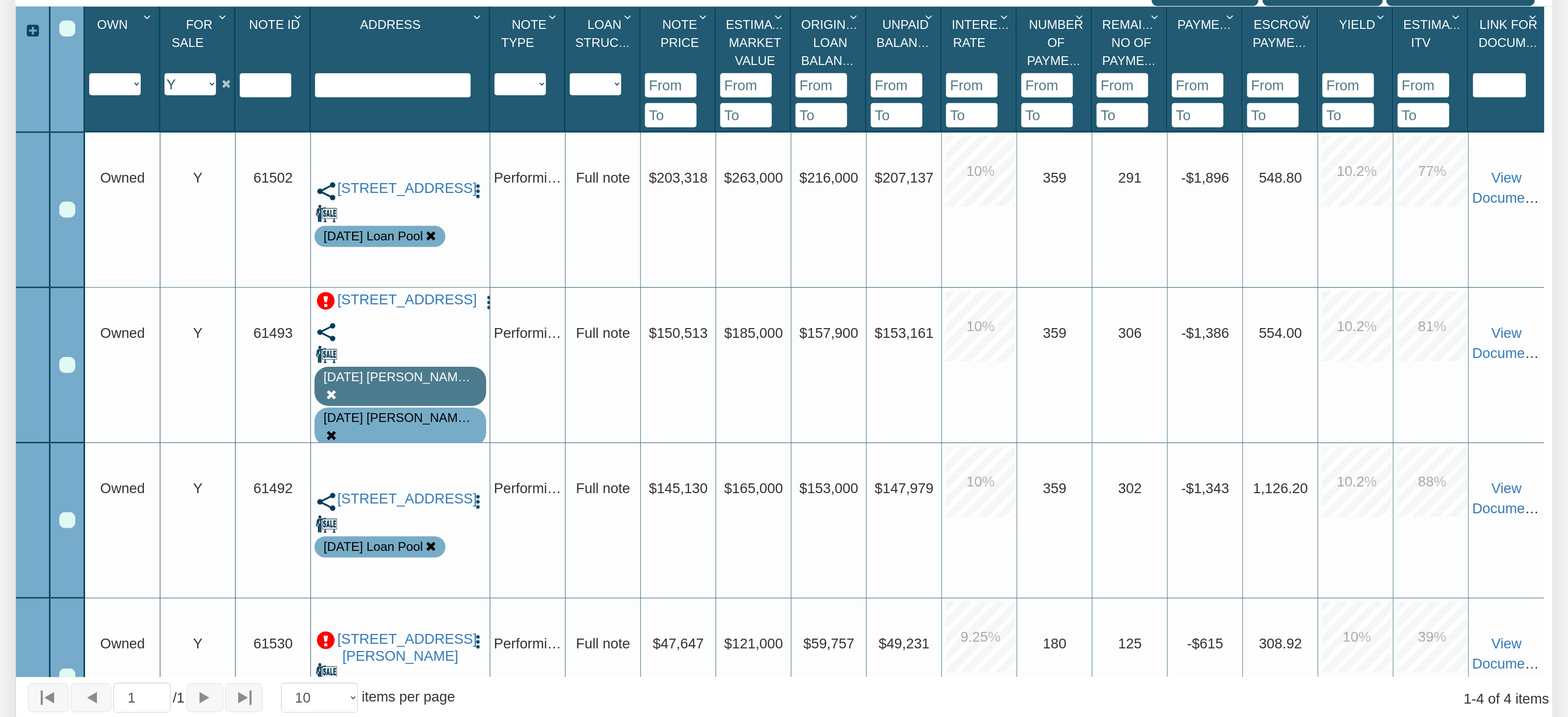
scroll to position [457, 0]
